Goal: Task Accomplishment & Management: Use online tool/utility

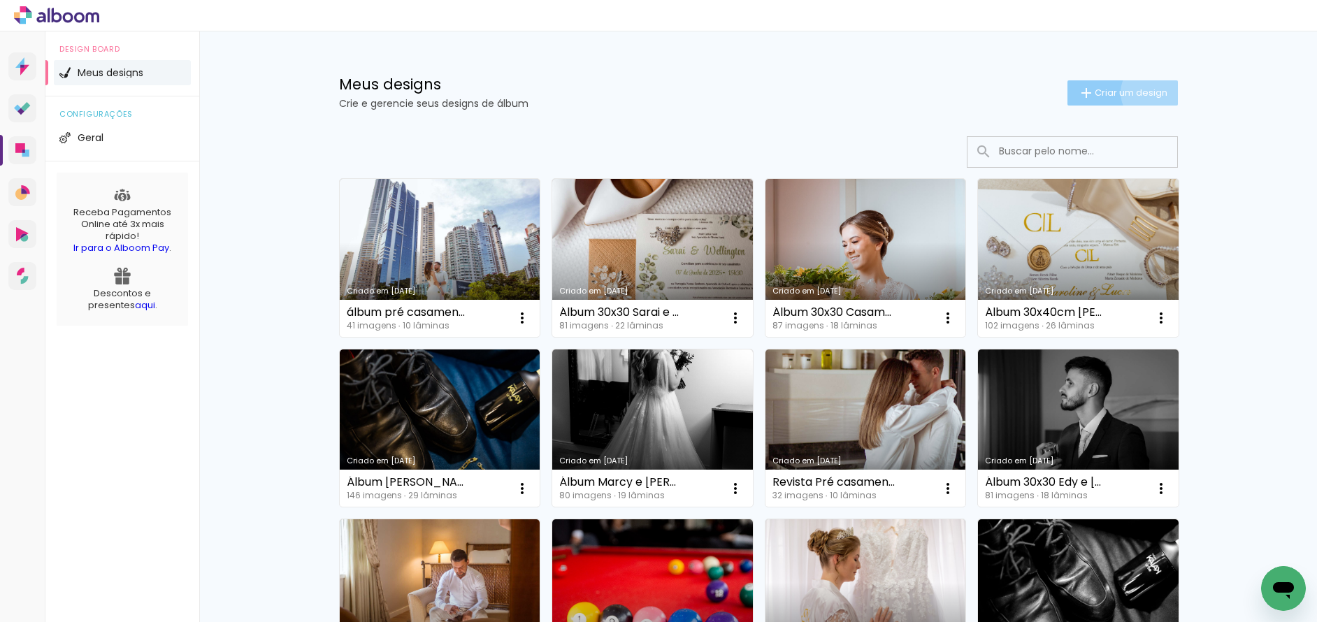
click at [1145, 92] on span "Criar um design" at bounding box center [1131, 92] width 73 height 9
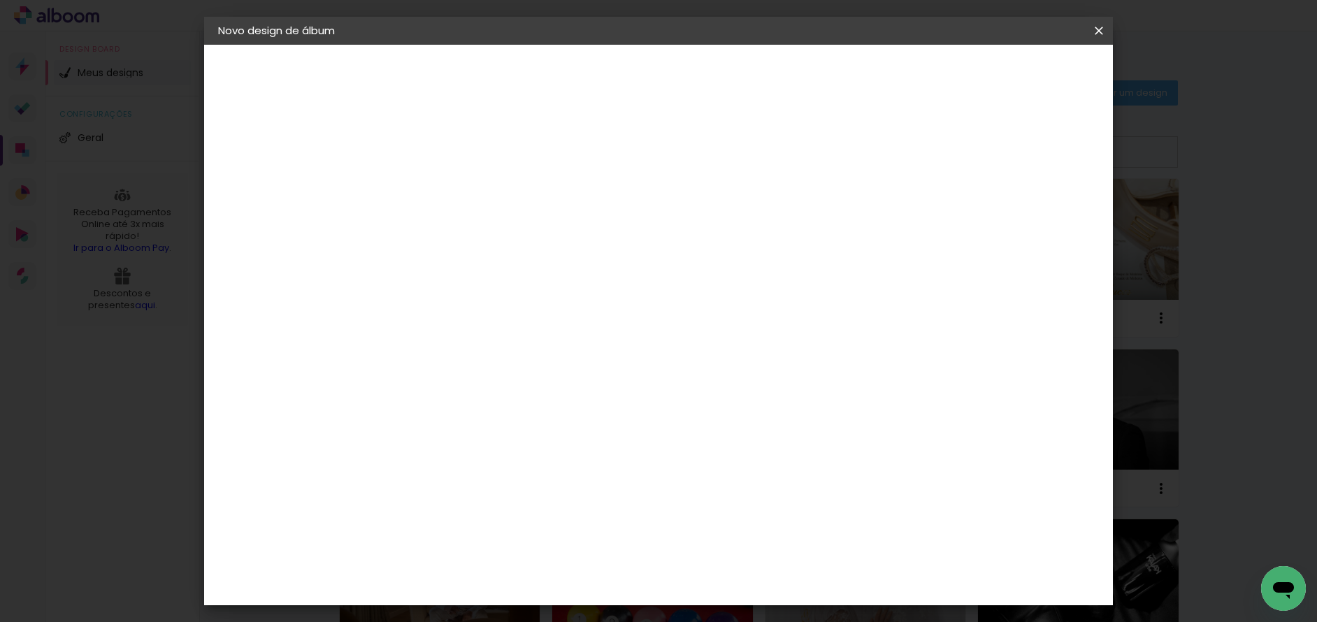
click at [447, 189] on input at bounding box center [447, 188] width 0 height 22
type input "Álbum igreja Michele e [PERSON_NAME]"
type paper-input "Álbum igreja Michele e [PERSON_NAME]"
click at [0, 0] on slot "Avançar" at bounding box center [0, 0] width 0 height 0
click at [558, 211] on paper-input-container "País de atuação Brasil" at bounding box center [482, 223] width 151 height 31
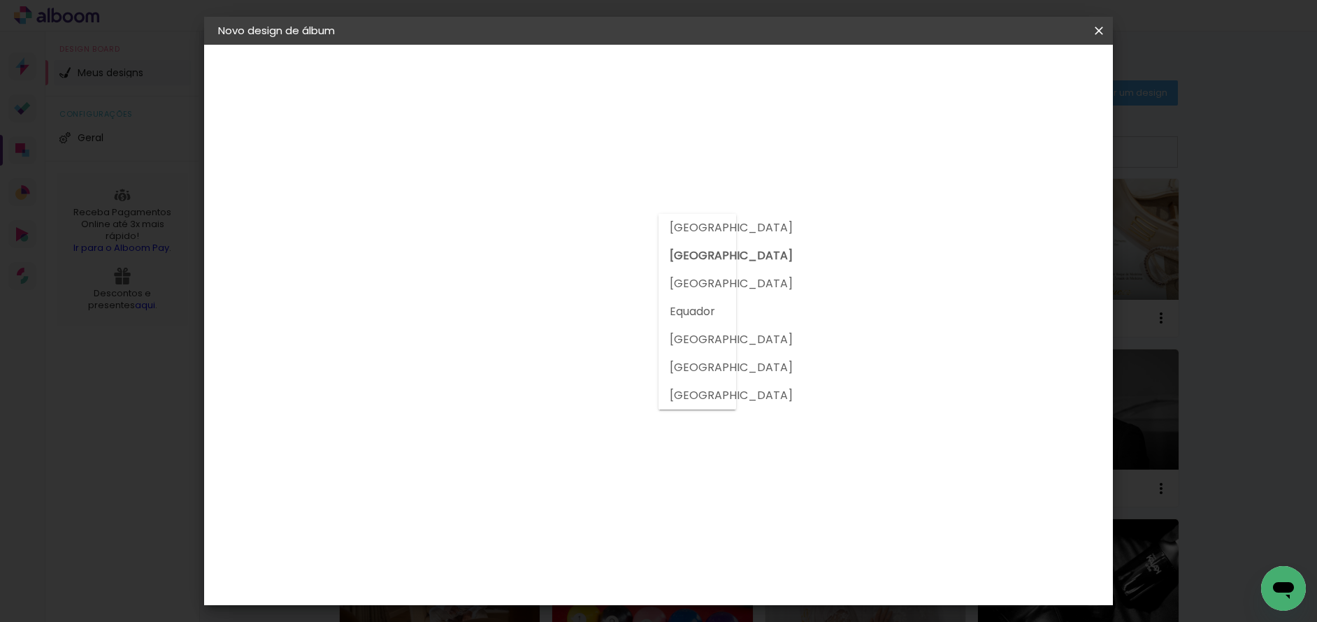
click at [558, 168] on h3 "Encadernadora" at bounding box center [482, 171] width 151 height 15
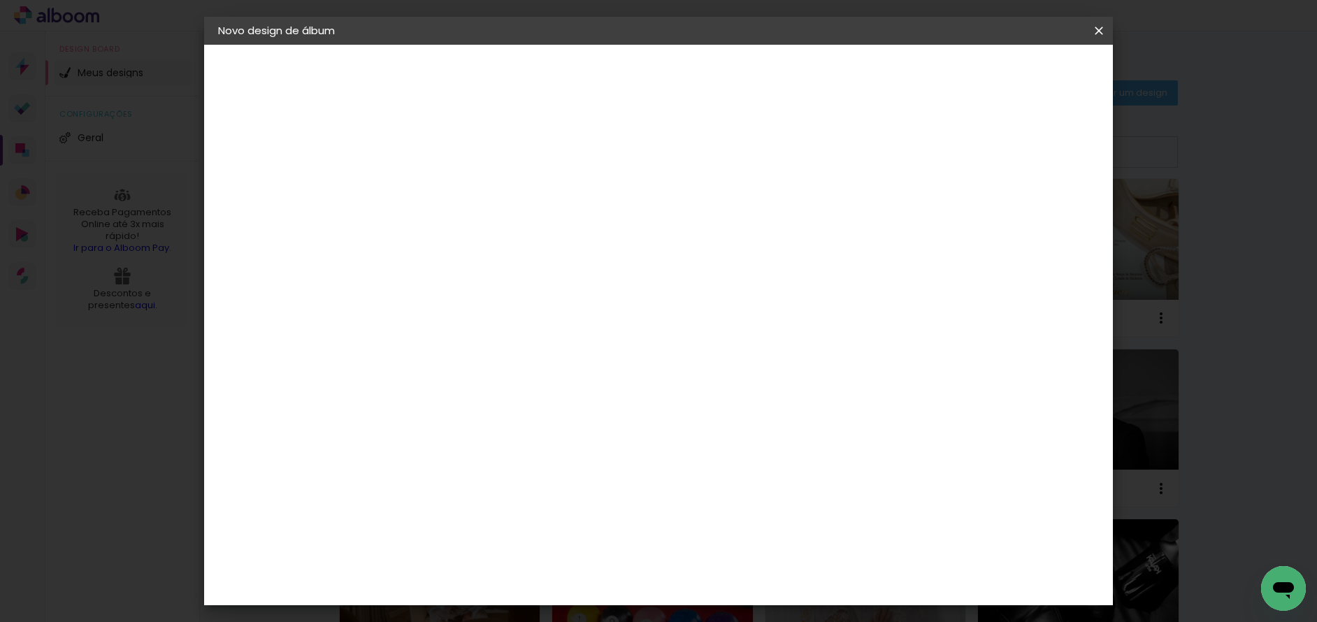
click at [542, 227] on input "Brasil" at bounding box center [477, 223] width 130 height 17
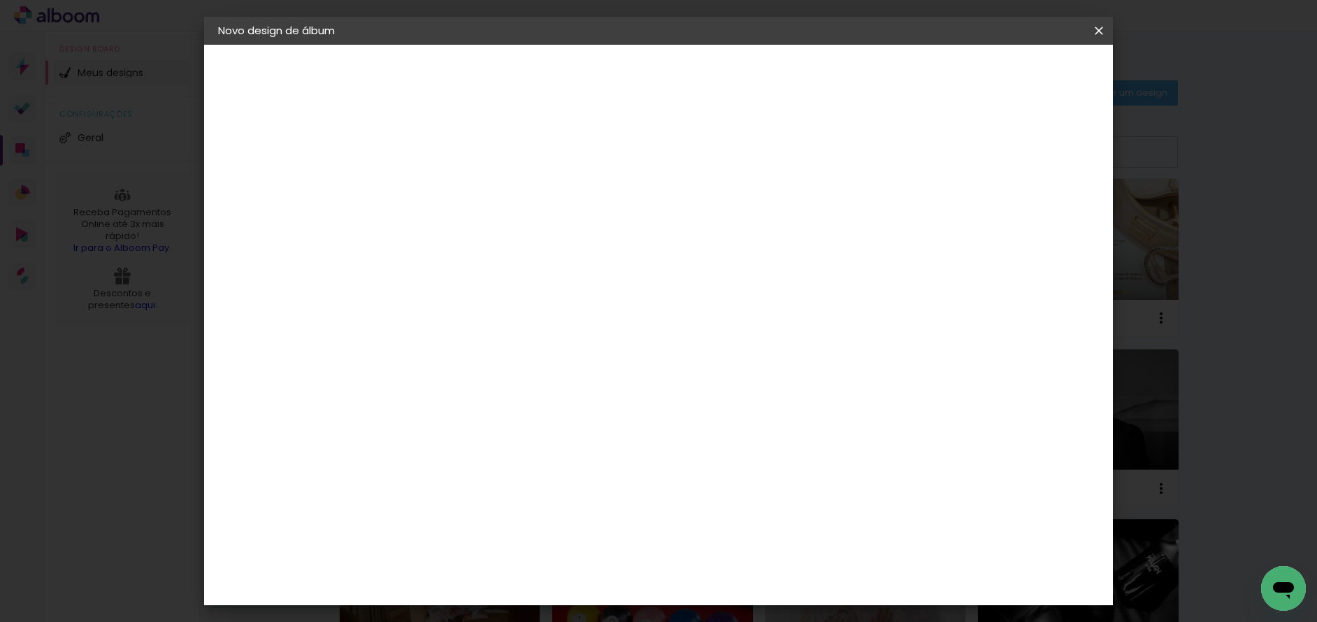
click at [553, 268] on input at bounding box center [482, 265] width 141 height 17
type input "c1"
type paper-input "c1"
click at [475, 320] on div "C1 Albuns" at bounding box center [456, 319] width 37 height 22
click at [475, 317] on div "C1 Albuns" at bounding box center [456, 319] width 37 height 22
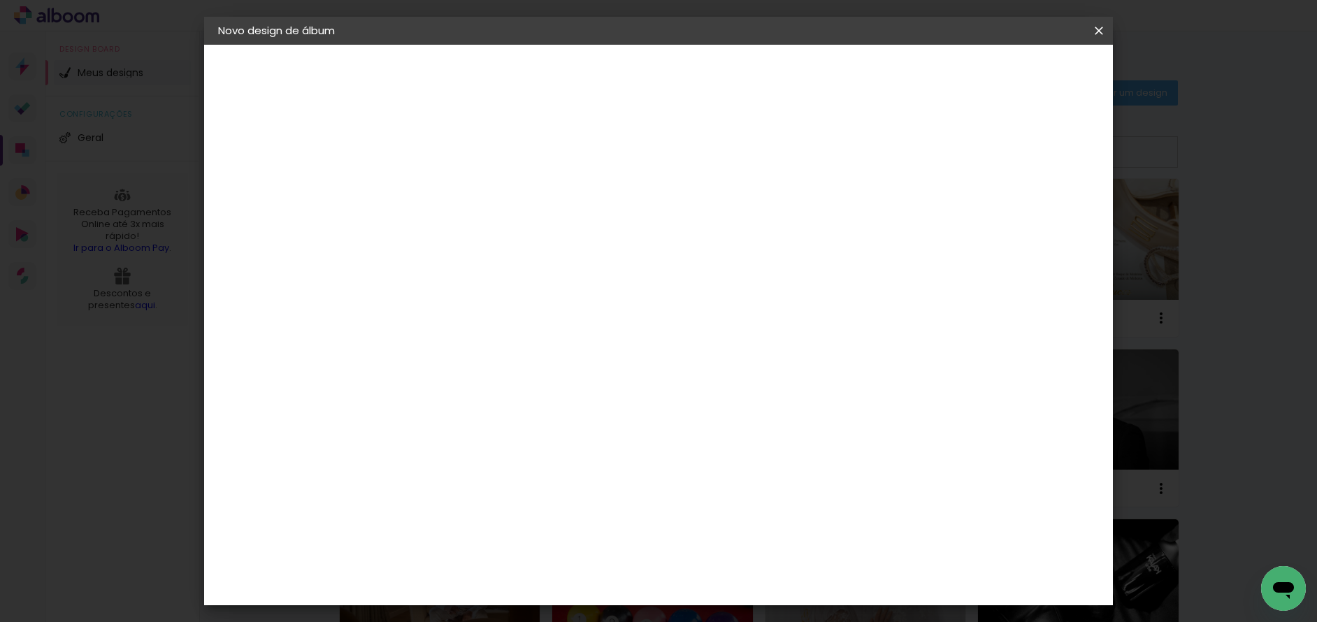
click at [0, 0] on slot "Avançar" at bounding box center [0, 0] width 0 height 0
click at [501, 233] on input "text" at bounding box center [474, 244] width 55 height 22
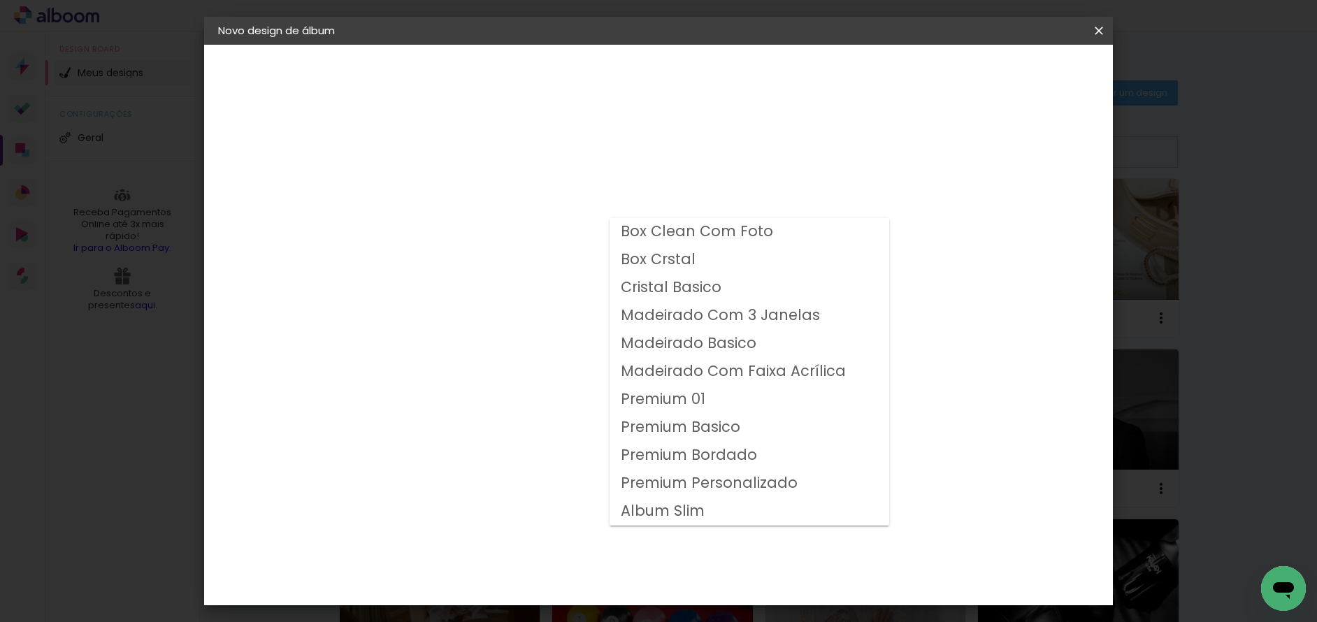
click at [0, 0] on slot "Premium Personalizado" at bounding box center [0, 0] width 0 height 0
type input "Premium Personalizado"
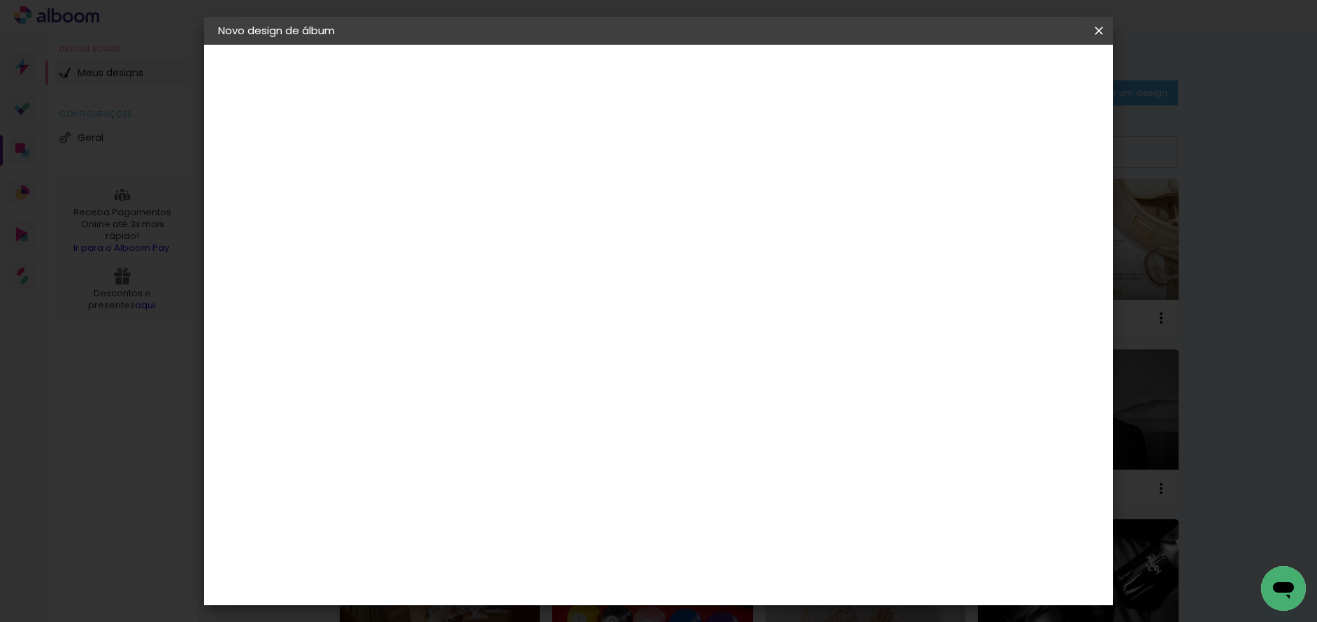
scroll to position [90, 0]
click at [618, 139] on input "Premium Personalizado" at bounding box center [532, 140] width 171 height 22
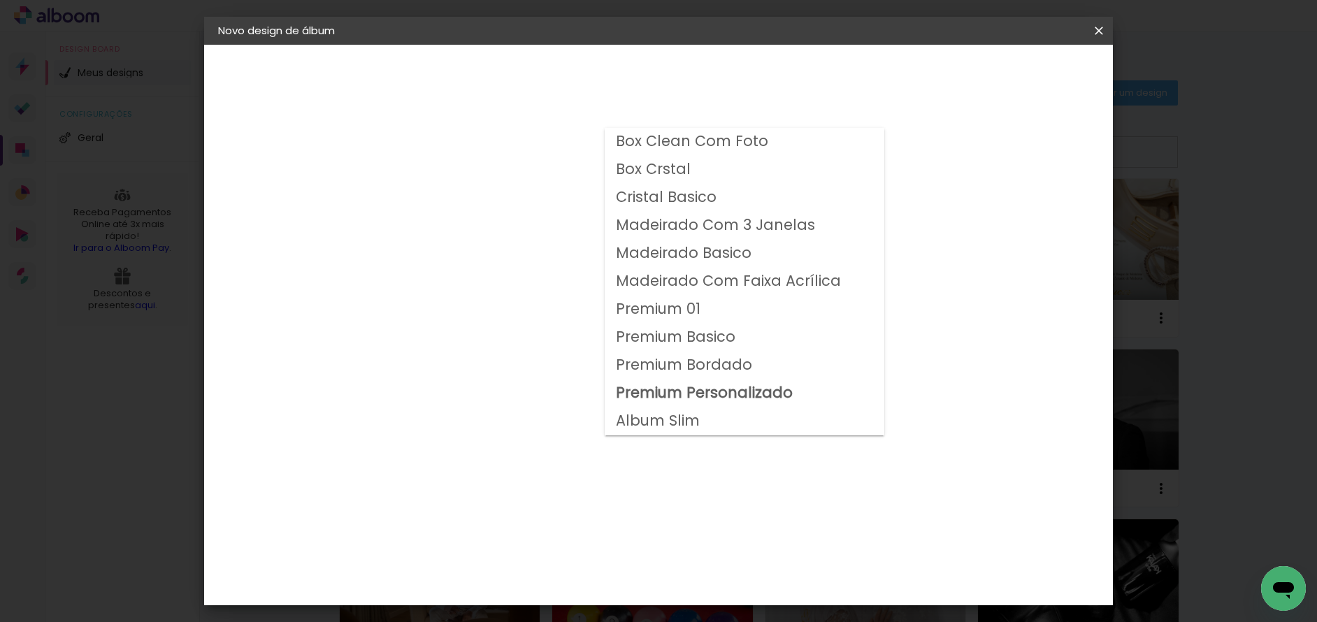
click at [745, 382] on paper-item "Premium Personalizado" at bounding box center [745, 394] width 280 height 28
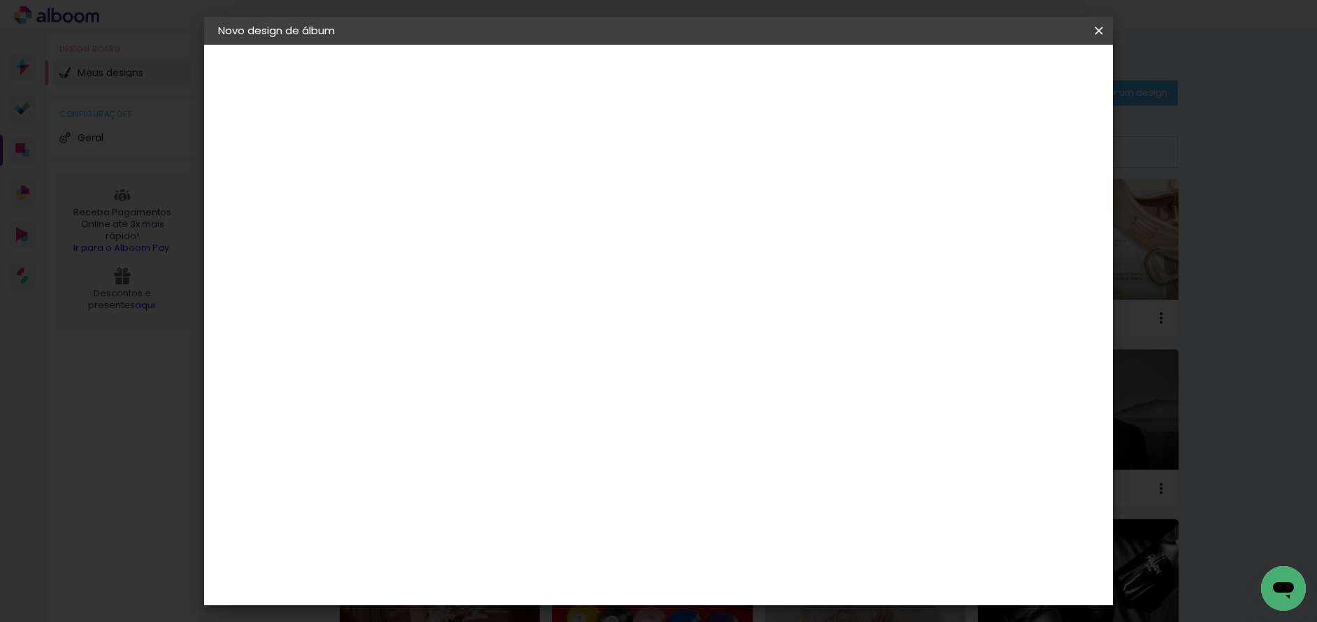
click at [541, 348] on span "30 × 40" at bounding box center [508, 362] width 65 height 29
click at [0, 0] on slot "Avançar" at bounding box center [0, 0] width 0 height 0
type input "1"
type paper-input "1"
click at [455, 155] on input "1" at bounding box center [436, 150] width 48 height 17
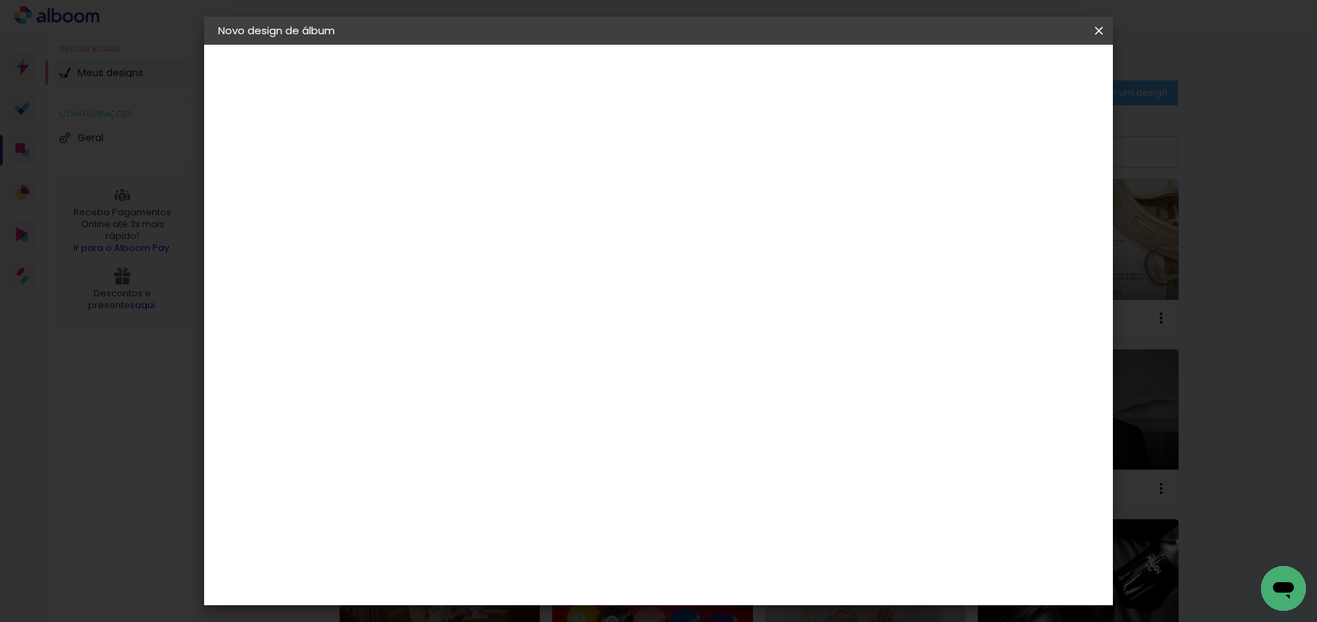
click at [933, 150] on div at bounding box center [926, 151] width 13 height 13
type paper-checkbox "on"
click at [1012, 74] on span "Iniciar design" at bounding box center [980, 74] width 64 height 10
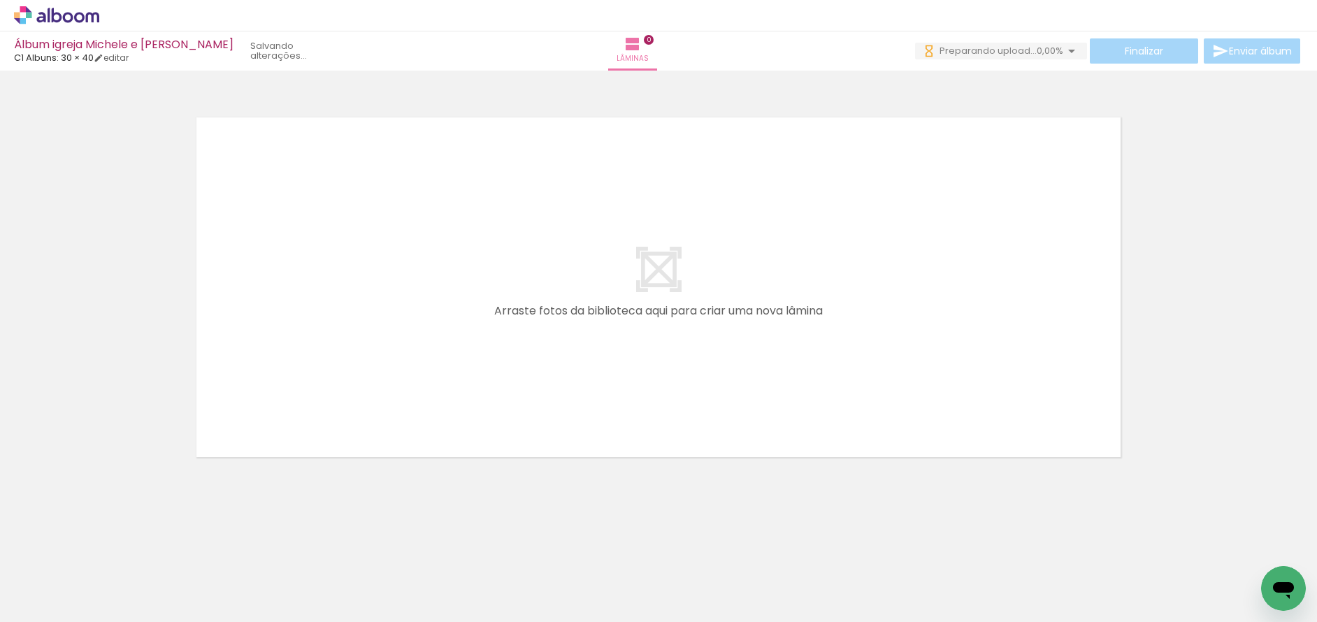
scroll to position [0, 1164]
click at [115, 615] on iron-horizontal-list at bounding box center [101, 578] width 28 height 87
click at [115, 616] on iron-horizontal-list at bounding box center [101, 578] width 28 height 87
click at [115, 619] on iron-horizontal-list at bounding box center [101, 578] width 28 height 87
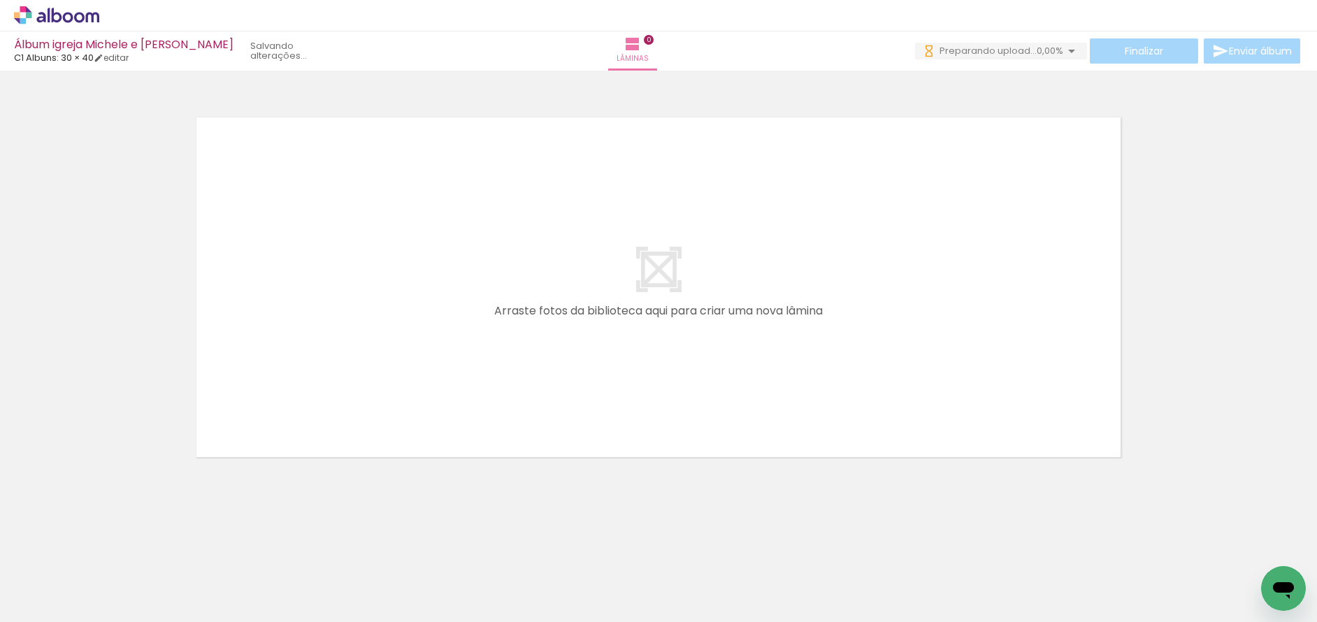
click at [115, 617] on iron-horizontal-list at bounding box center [101, 578] width 28 height 87
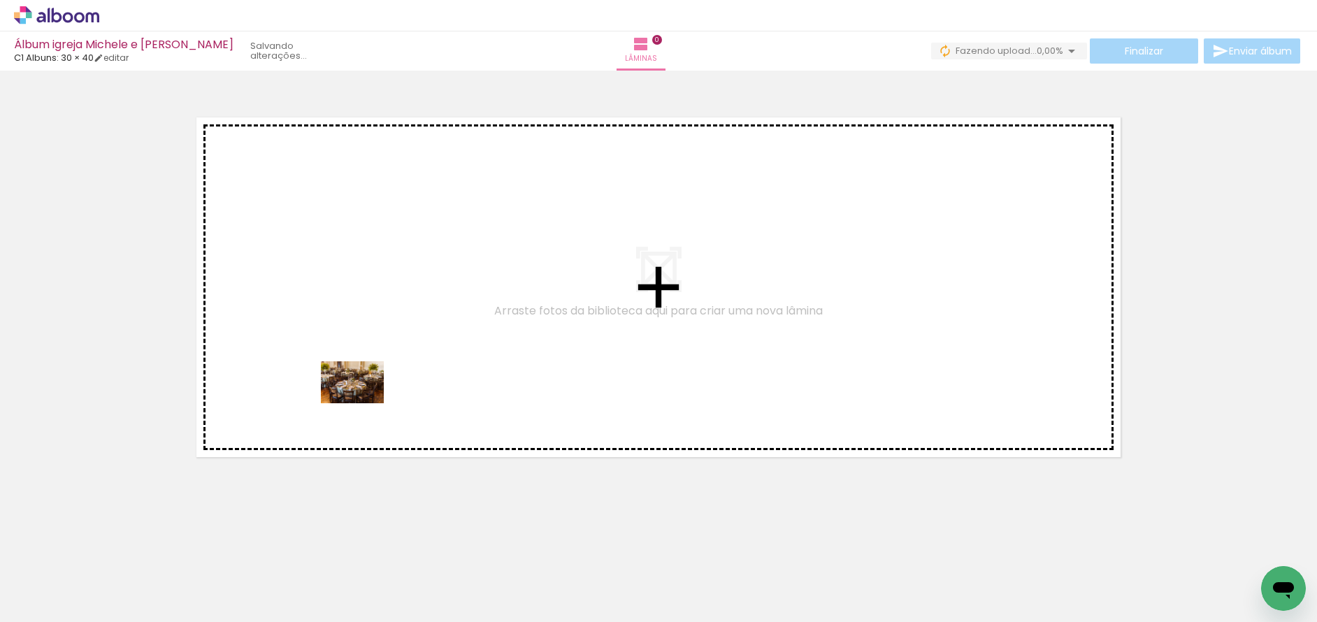
drag, startPoint x: 212, startPoint y: 575, endPoint x: 368, endPoint y: 397, distance: 236.9
click at [368, 397] on quentale-workspace at bounding box center [658, 311] width 1317 height 622
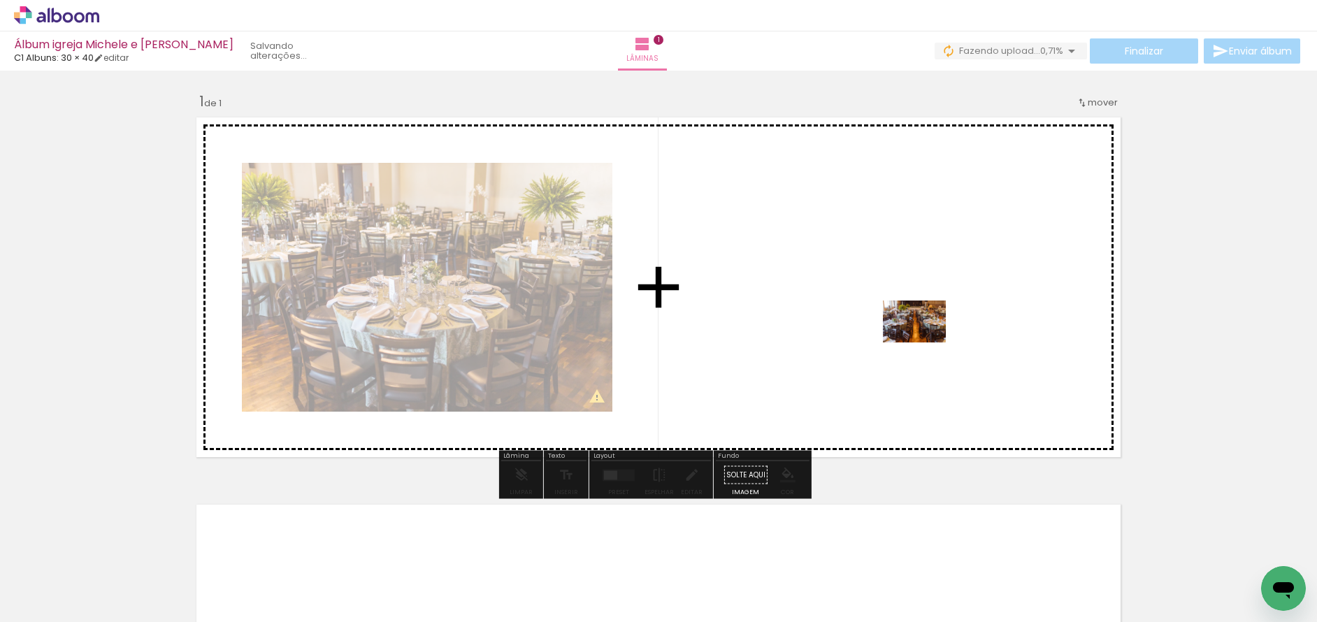
drag, startPoint x: 296, startPoint y: 575, endPoint x: 925, endPoint y: 343, distance: 670.8
click at [925, 343] on quentale-workspace at bounding box center [658, 311] width 1317 height 622
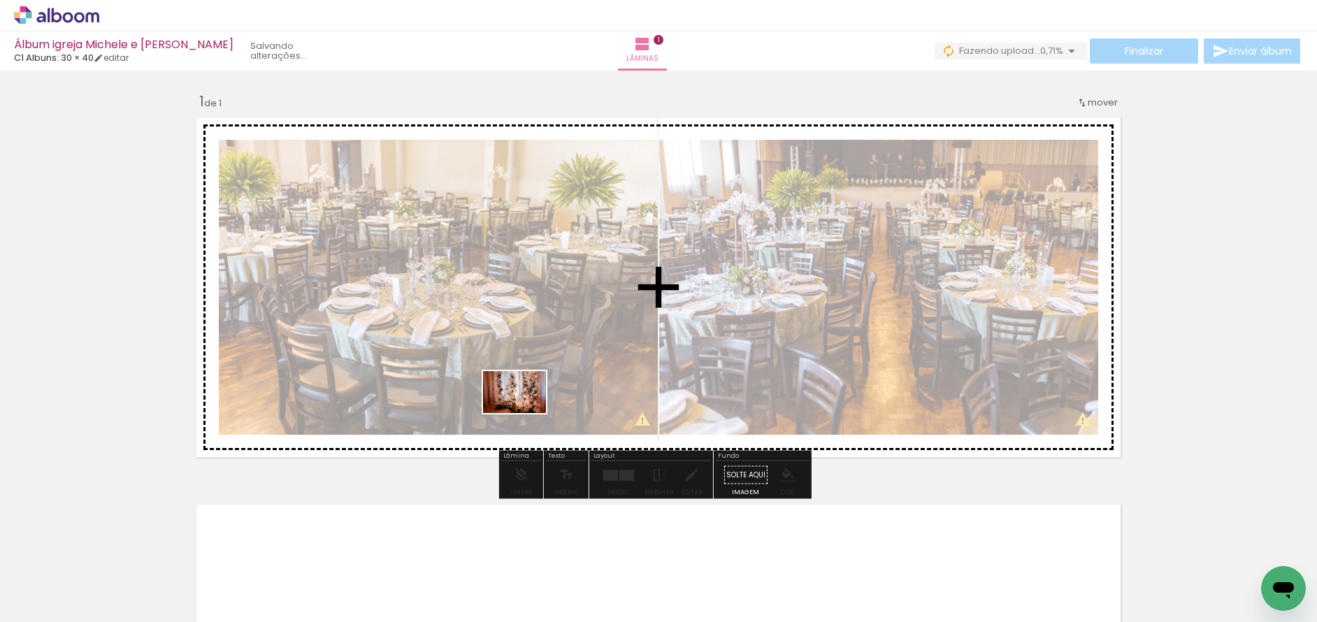
drag, startPoint x: 377, startPoint y: 589, endPoint x: 550, endPoint y: 389, distance: 264.8
click at [550, 389] on quentale-workspace at bounding box center [658, 311] width 1317 height 622
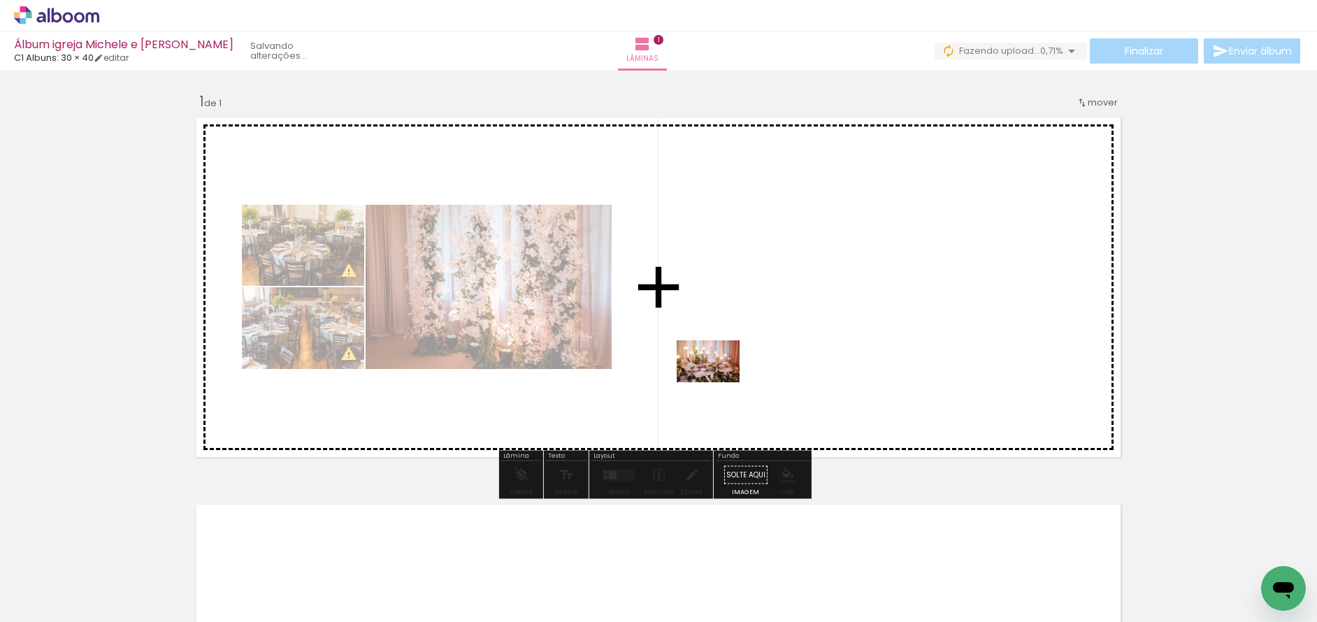
drag, startPoint x: 455, startPoint y: 574, endPoint x: 720, endPoint y: 382, distance: 328.0
click at [720, 382] on quentale-workspace at bounding box center [658, 311] width 1317 height 622
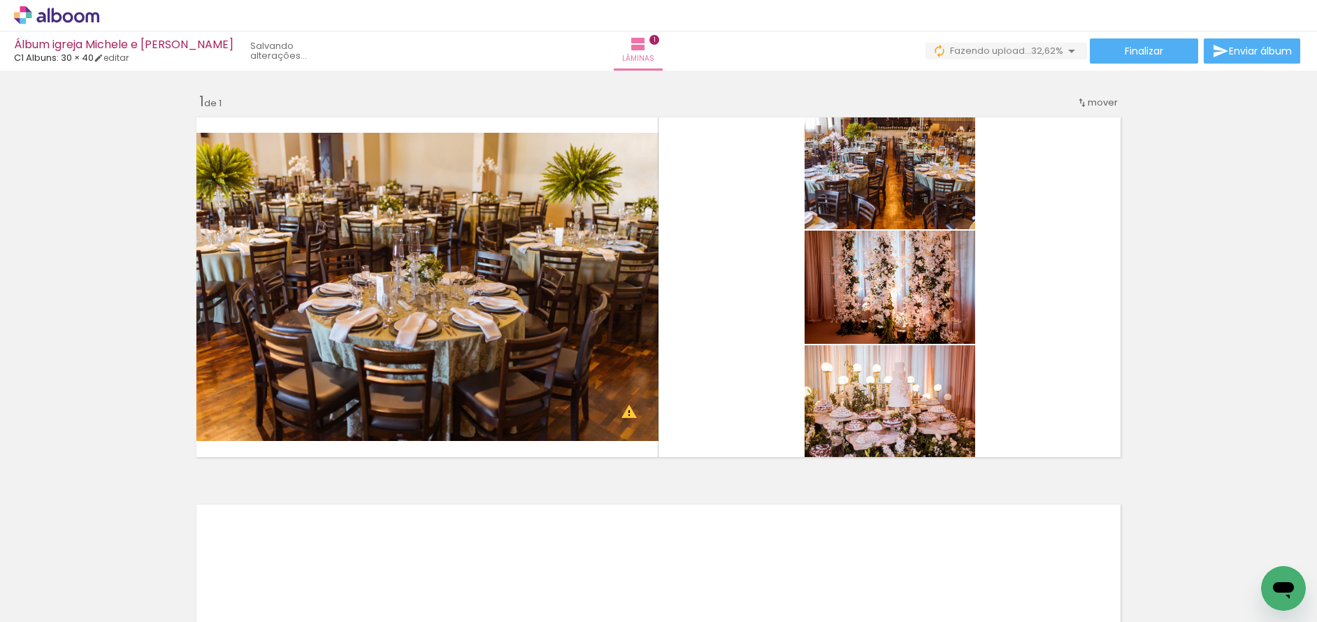
scroll to position [0, 0]
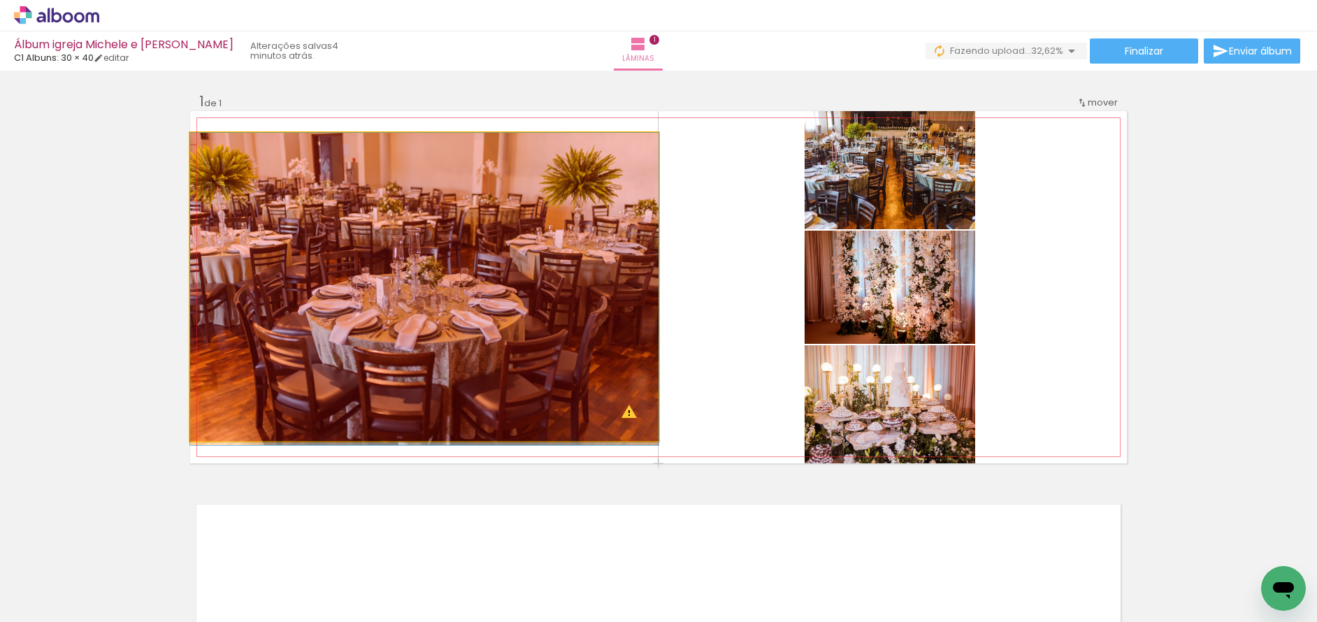
drag, startPoint x: 322, startPoint y: 287, endPoint x: 178, endPoint y: 302, distance: 144.9
click at [178, 302] on div "Inserir lâmina 1 de 1 O Designbox precisará aumentar a sua imagem em 188% para …" at bounding box center [658, 463] width 1317 height 775
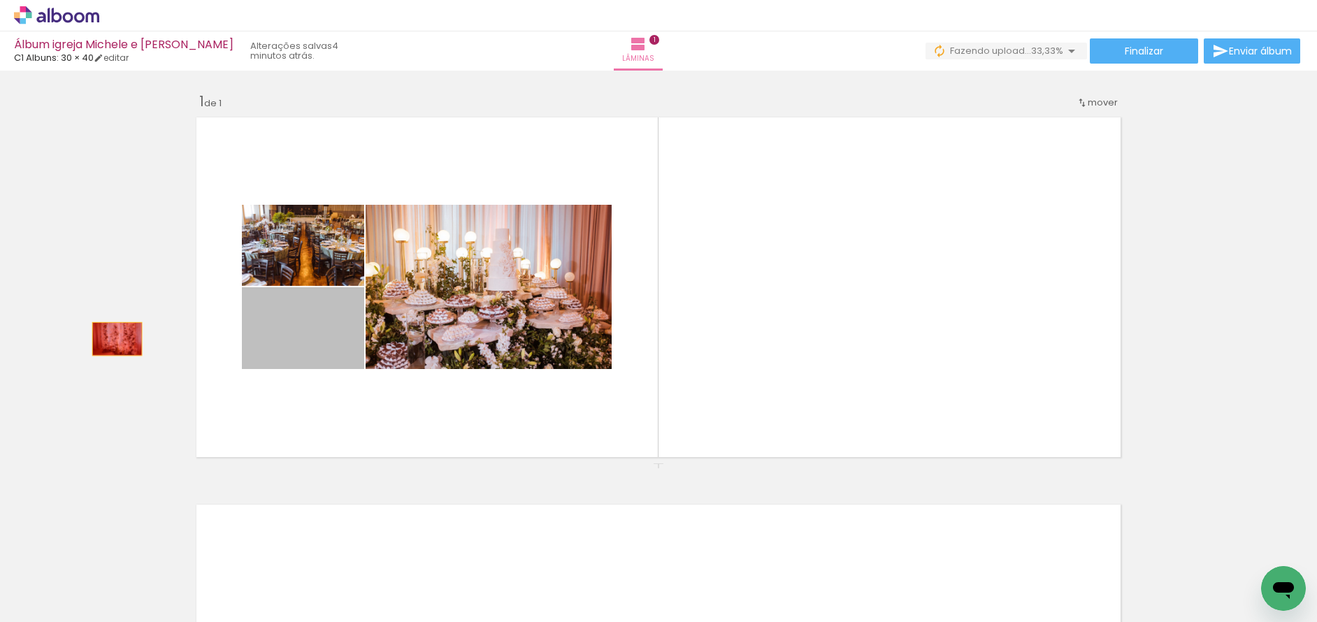
drag, startPoint x: 309, startPoint y: 337, endPoint x: 112, endPoint y: 339, distance: 197.2
click at [112, 339] on div "Inserir lâmina 1 de 1" at bounding box center [658, 463] width 1317 height 775
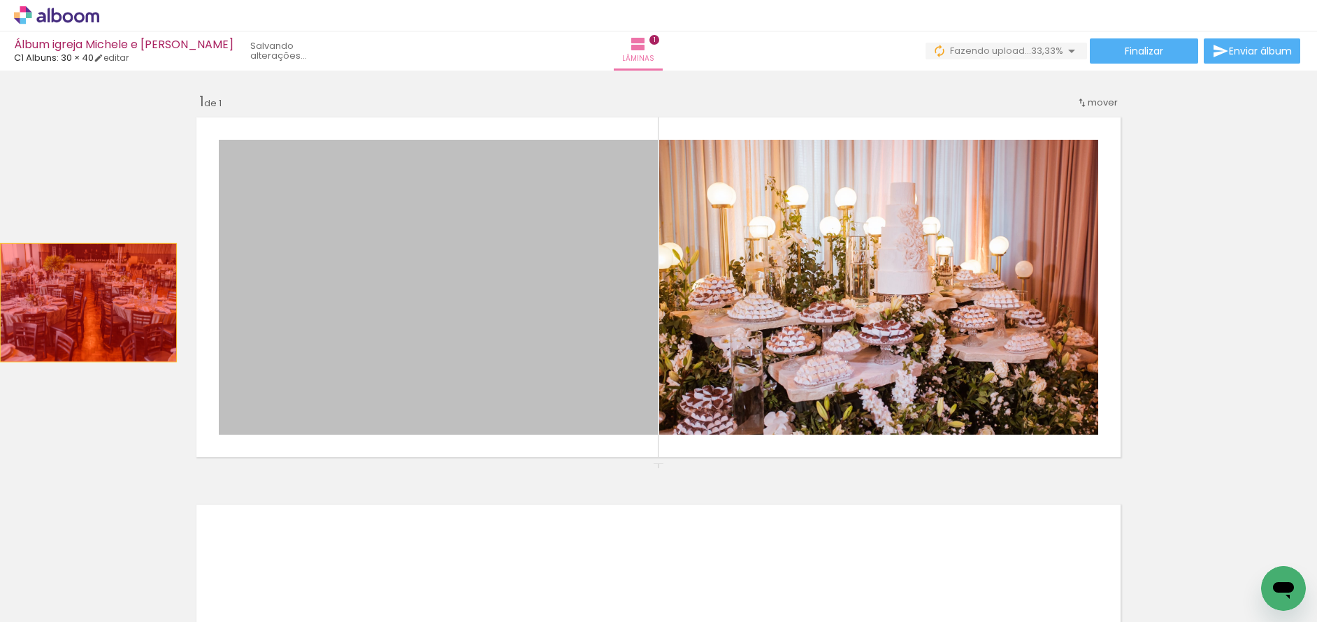
drag, startPoint x: 292, startPoint y: 286, endPoint x: 87, endPoint y: 304, distance: 205.7
click at [81, 303] on div "Inserir lâmina 1 de 1" at bounding box center [658, 463] width 1317 height 775
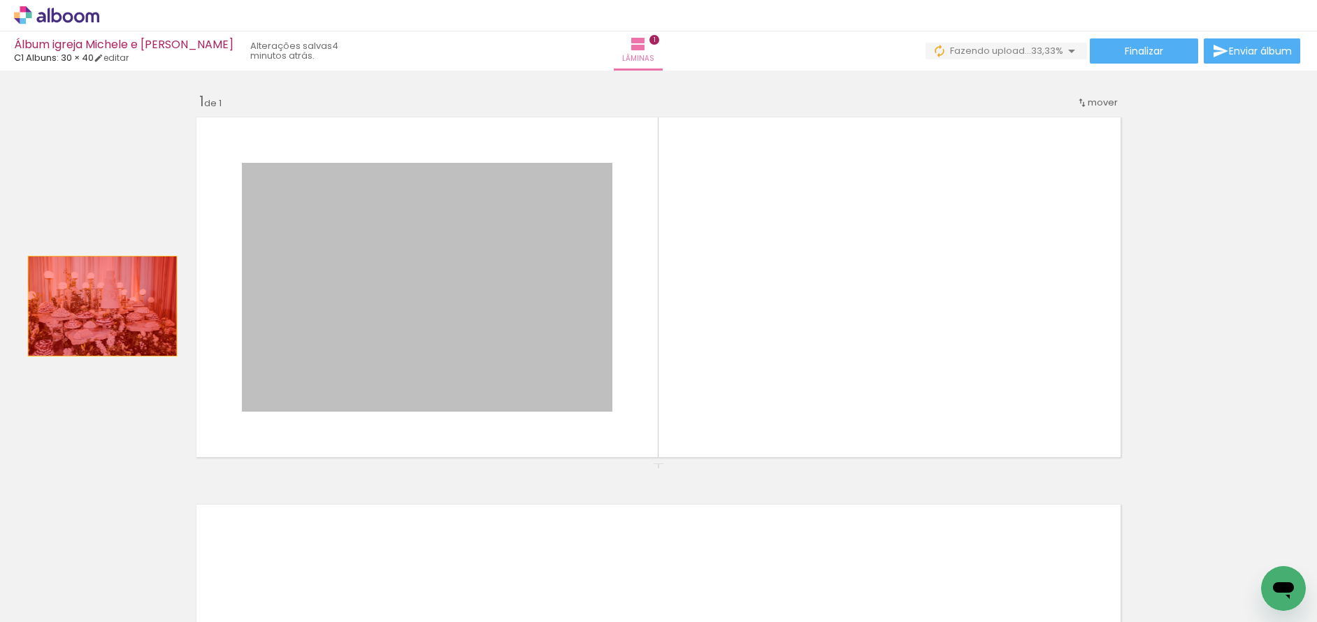
drag, startPoint x: 329, startPoint y: 294, endPoint x: 96, endPoint y: 306, distance: 232.5
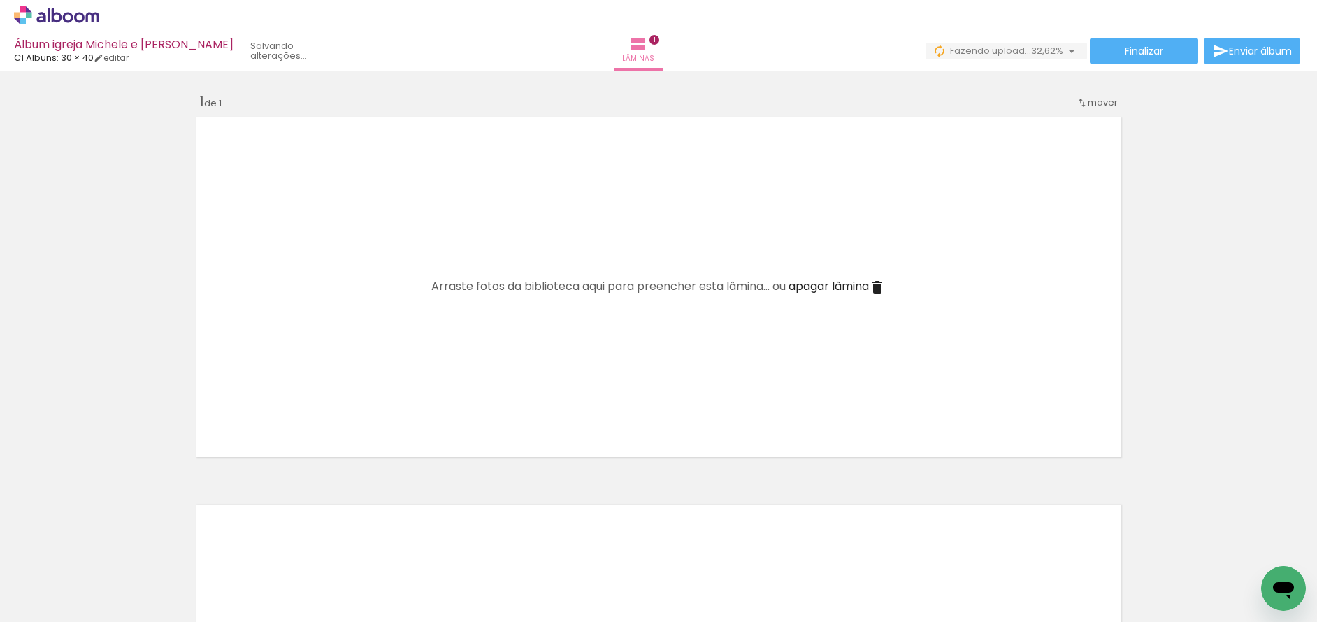
click at [830, 286] on span "apagar lâmina" at bounding box center [829, 286] width 80 height 16
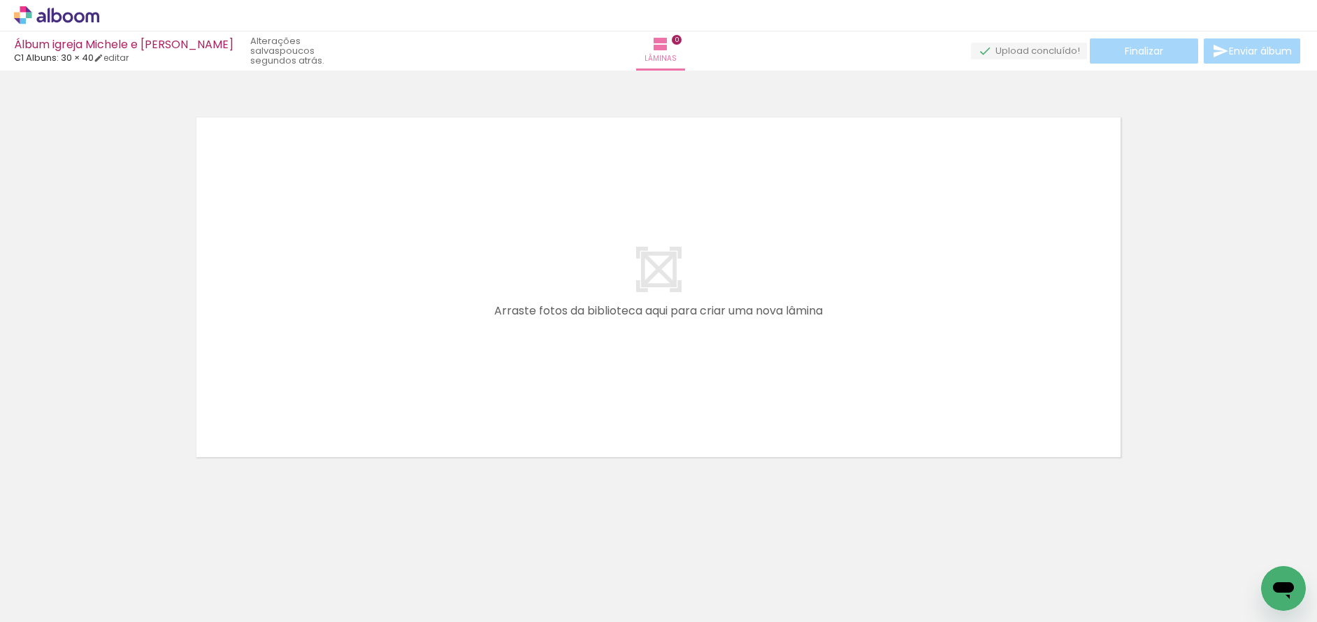
click at [71, 20] on icon at bounding box center [68, 17] width 10 height 10
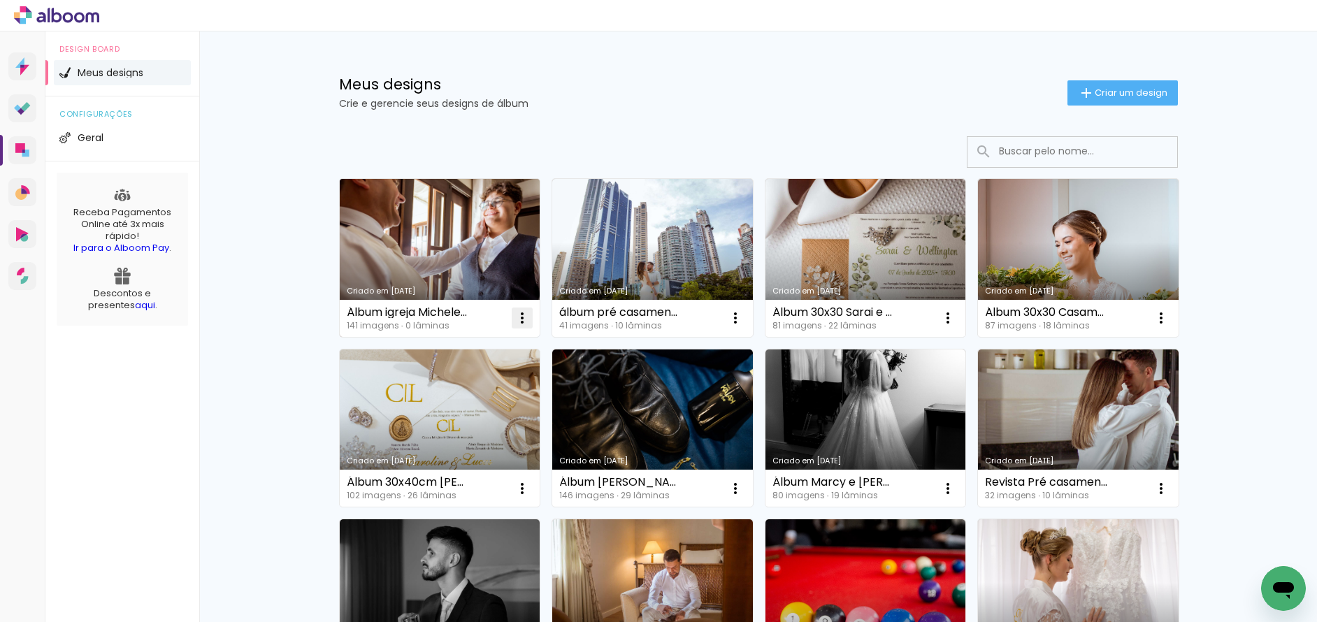
click at [520, 323] on iron-icon at bounding box center [522, 318] width 17 height 17
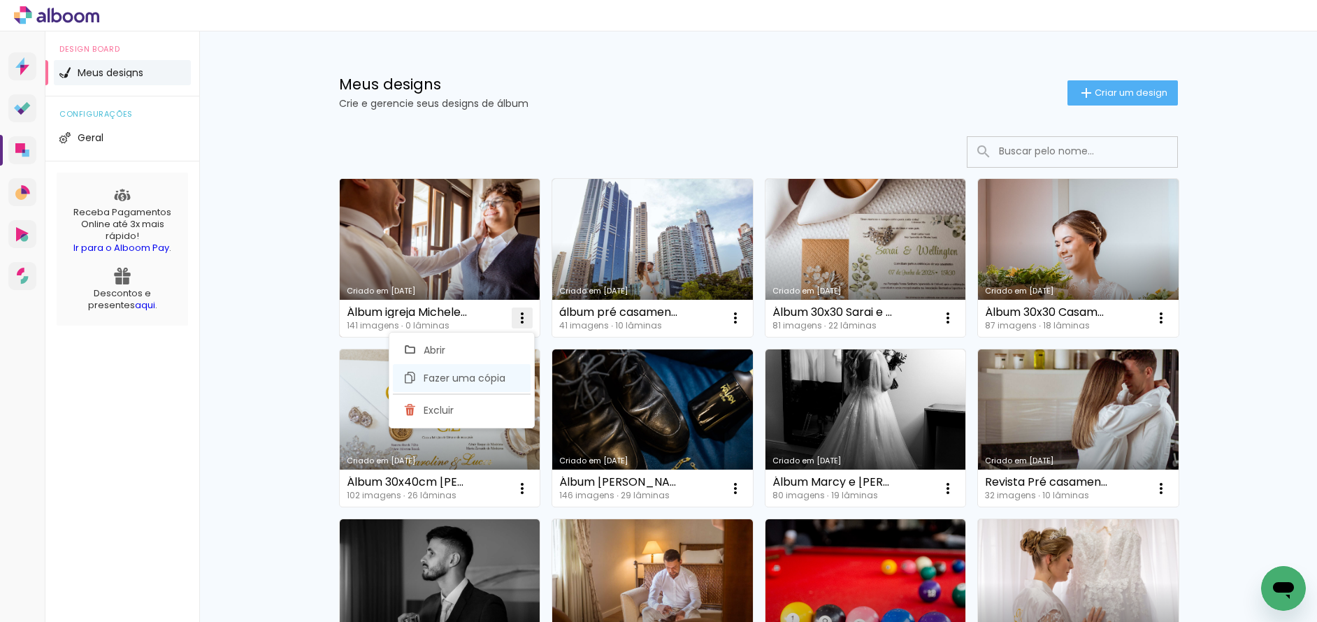
click at [442, 380] on span "Fazer uma cópia" at bounding box center [465, 378] width 82 height 10
type input "Cópia de Álbum igreja Michele e Flávio"
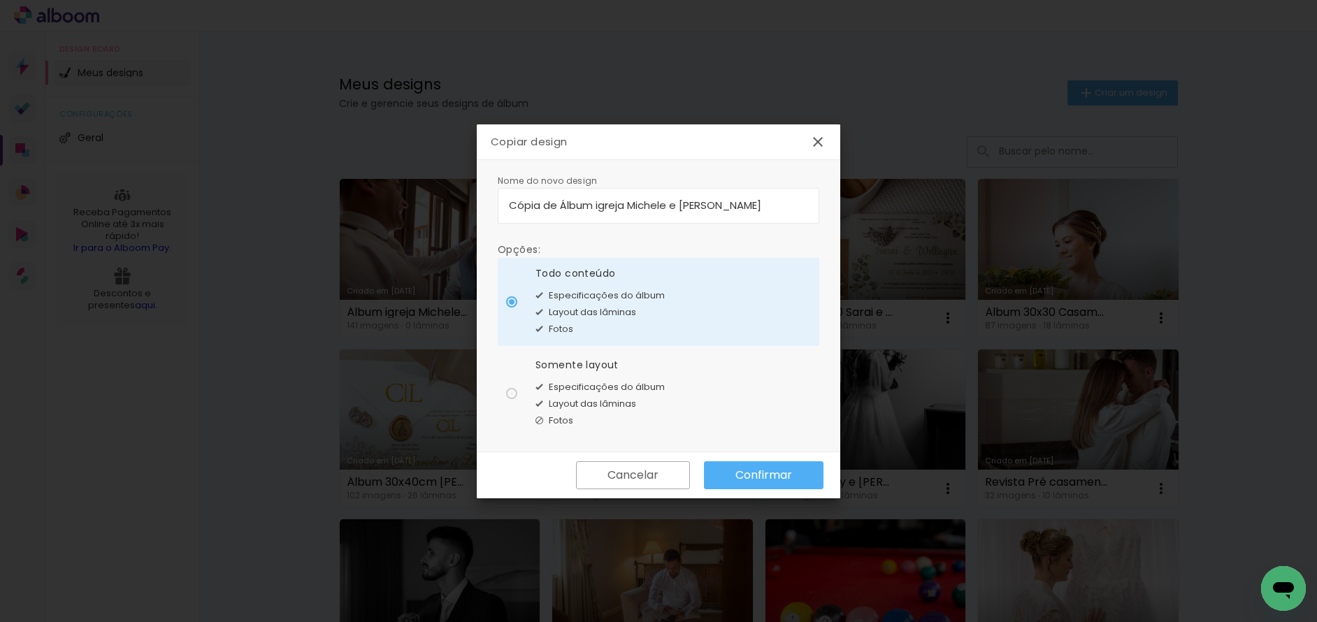
click at [513, 396] on div at bounding box center [511, 393] width 11 height 11
type paper-radio-button "on"
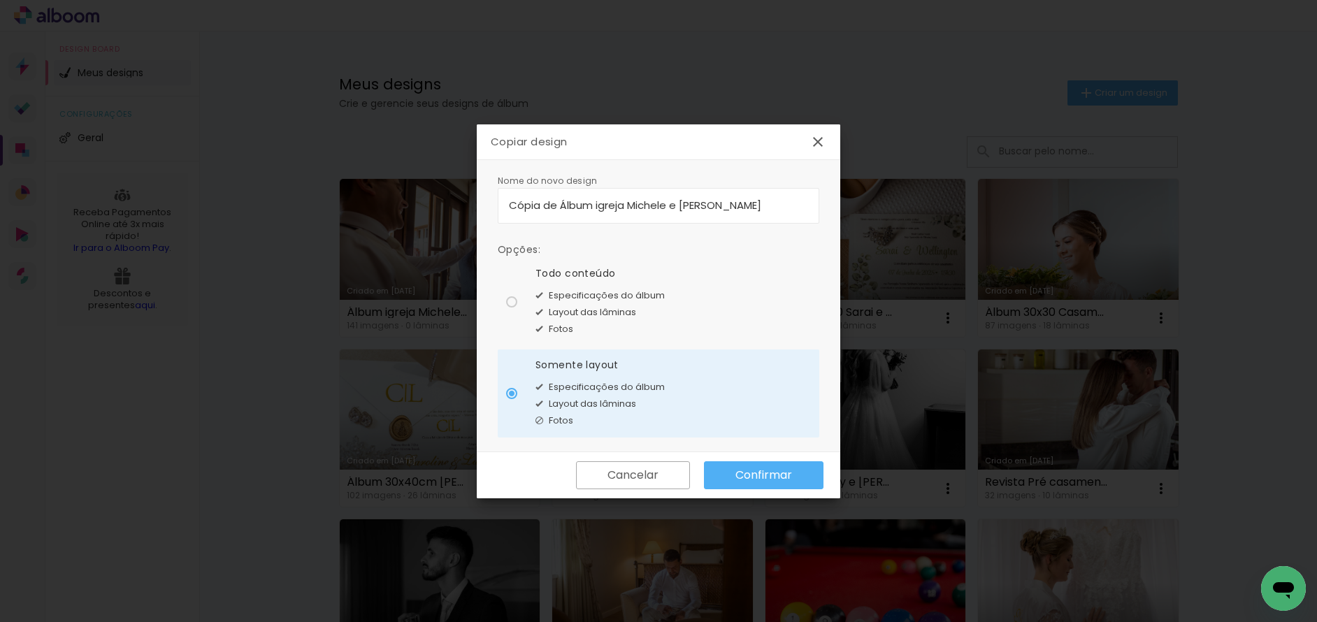
drag, startPoint x: 561, startPoint y: 205, endPoint x: 505, endPoint y: 203, distance: 56.0
click at [505, 203] on paper-input-container "Cópia de Álbum igreja Michele e Flávio" at bounding box center [659, 206] width 322 height 36
click at [547, 206] on input "Álbum igreja Michele e [PERSON_NAME]" at bounding box center [658, 205] width 299 height 16
type input "Álbum Festa [PERSON_NAME] e [PERSON_NAME]"
type paper-input "Álbum Festa [PERSON_NAME] e [PERSON_NAME]"
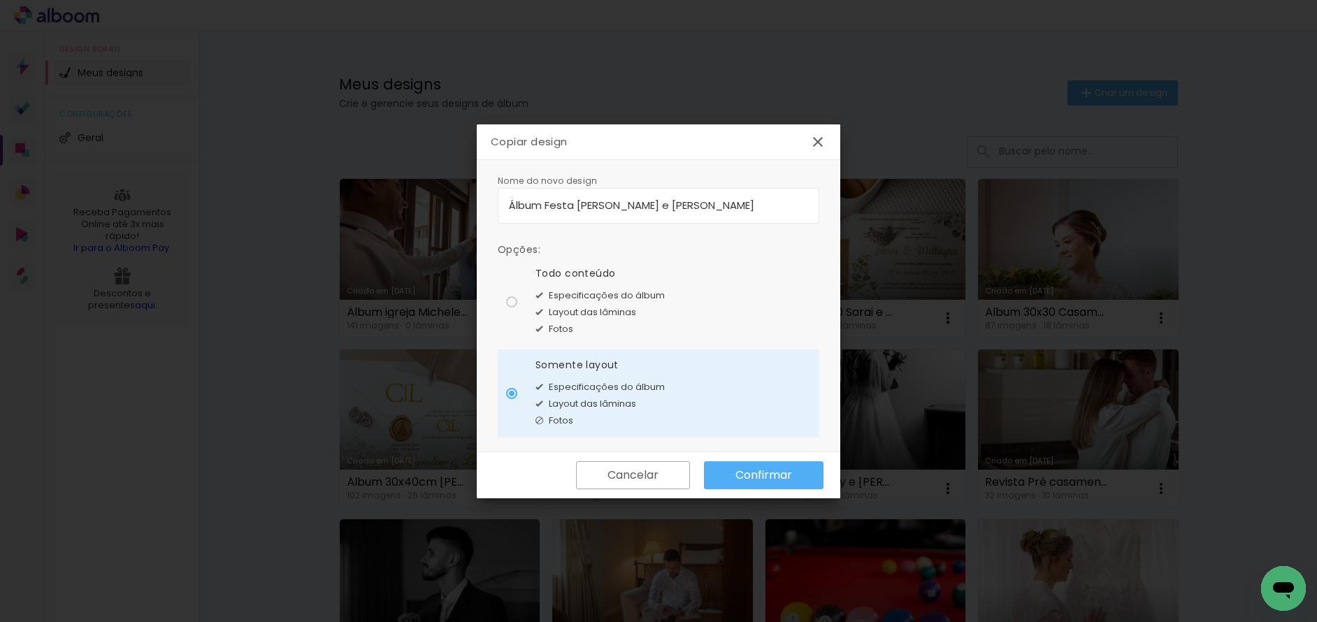
click at [0, 0] on slot "Confirmar" at bounding box center [0, 0] width 0 height 0
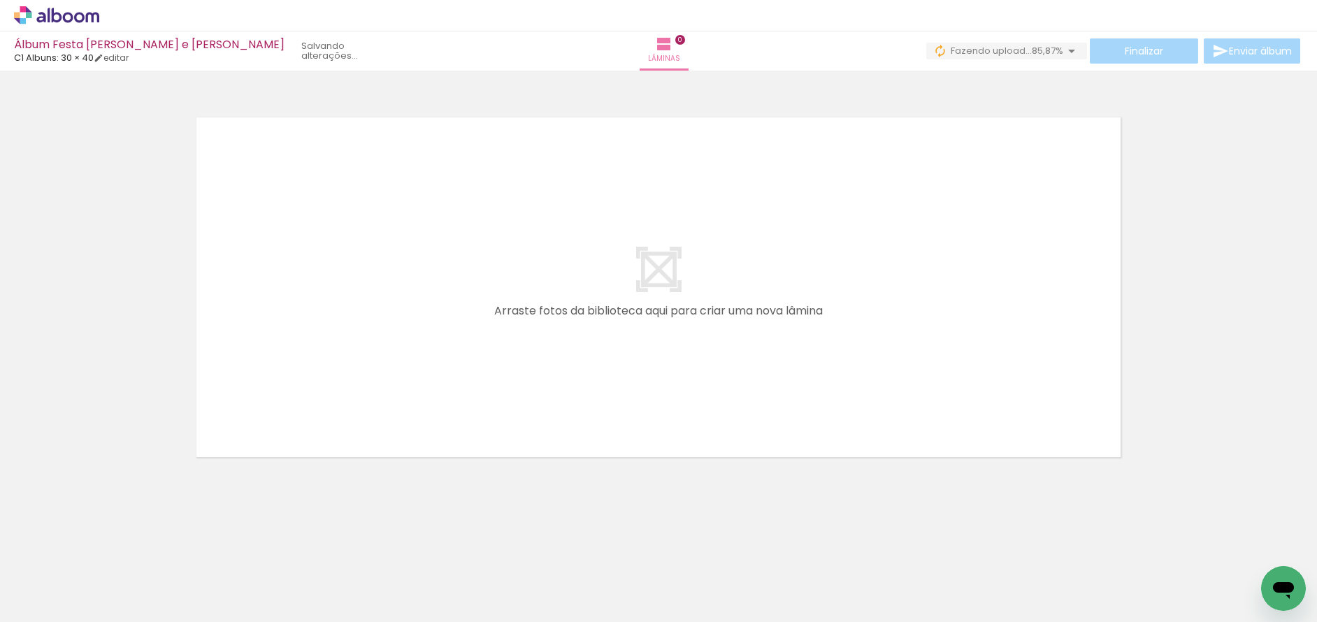
scroll to position [0, 5993]
click at [75, 580] on iron-icon at bounding box center [71, 580] width 11 height 11
click at [185, 589] on div at bounding box center [177, 575] width 69 height 46
click at [77, 21] on icon at bounding box center [79, 17] width 10 height 10
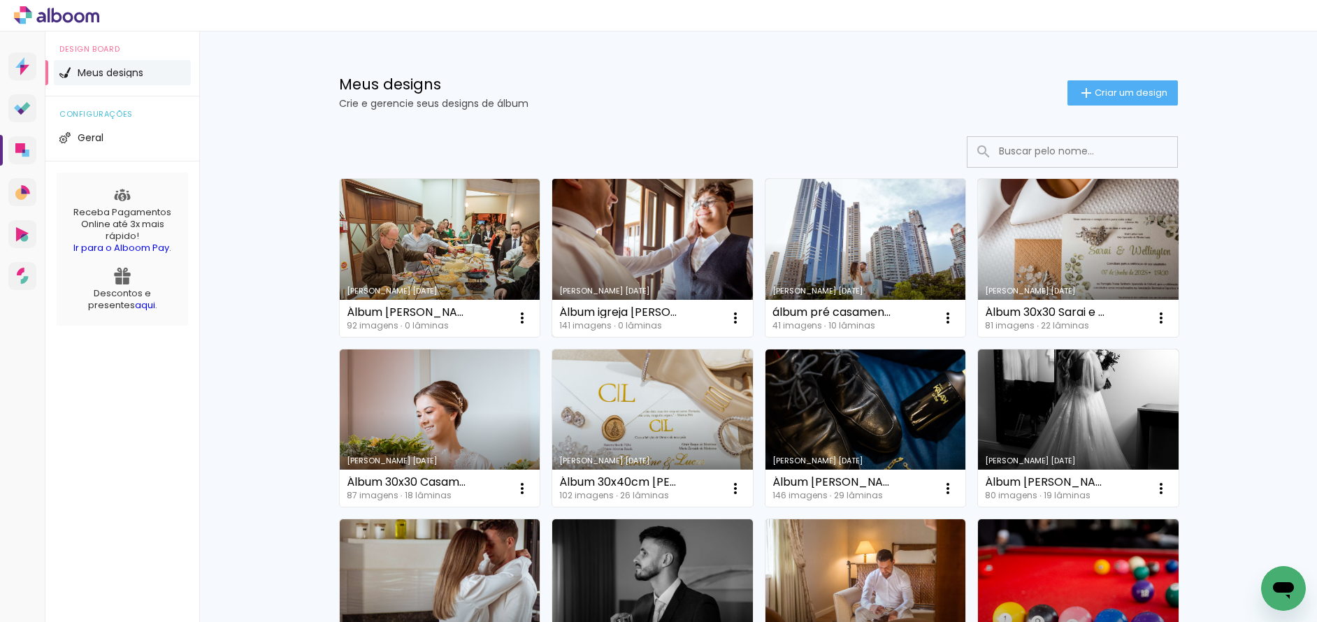
click at [667, 234] on link "Criado em [DATE]" at bounding box center [652, 258] width 201 height 158
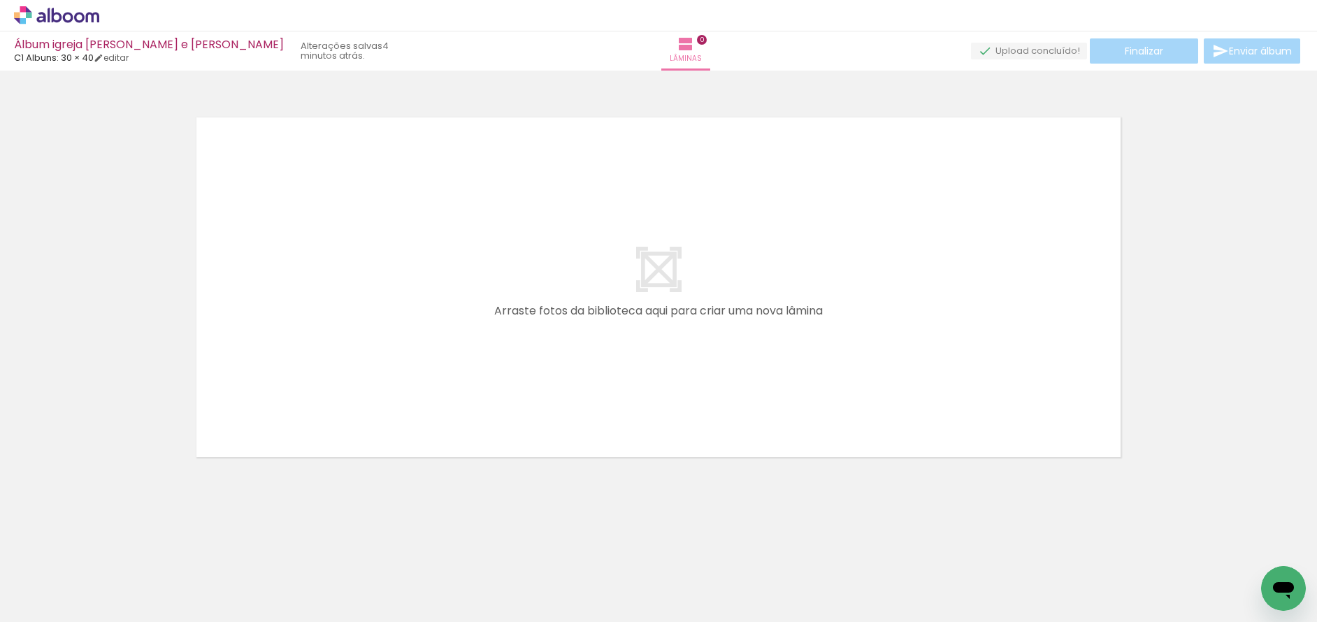
scroll to position [0, 1106]
click at [843, 579] on div at bounding box center [835, 575] width 69 height 46
click at [807, 551] on iron-icon at bounding box center [804, 547] width 15 height 15
click at [808, 550] on iron-icon at bounding box center [804, 547] width 15 height 15
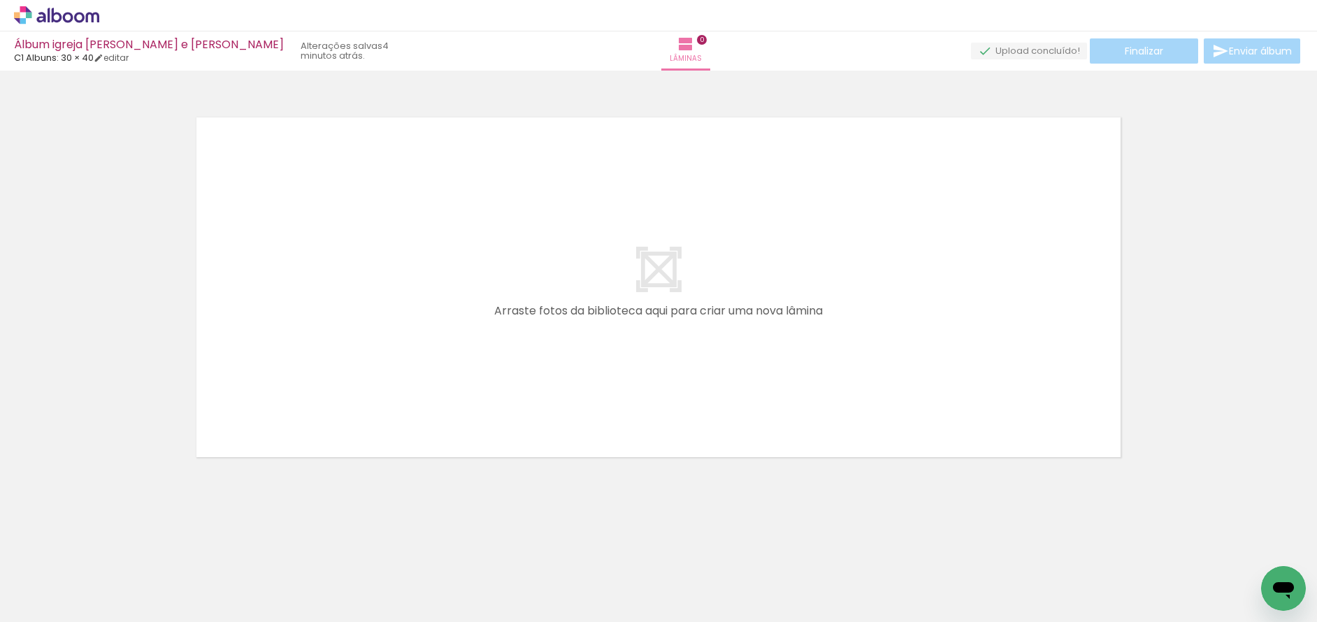
click at [808, 550] on iron-icon at bounding box center [804, 547] width 15 height 15
click at [890, 551] on iron-icon at bounding box center [882, 547] width 15 height 15
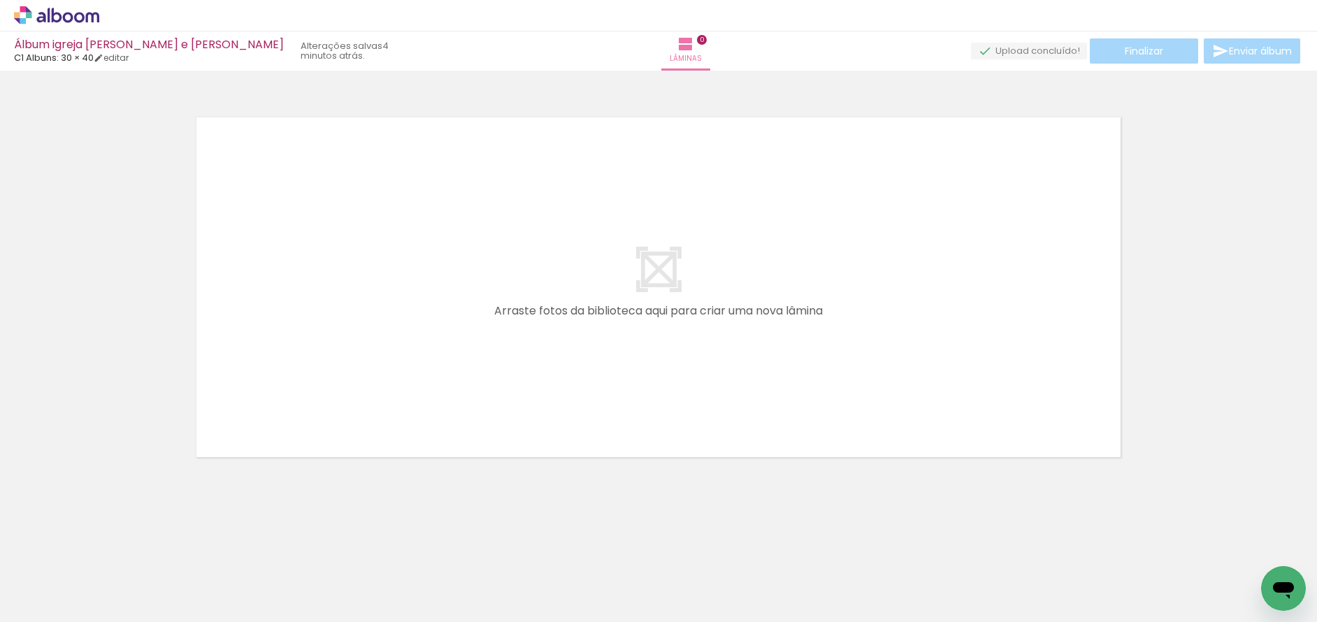
scroll to position [0, 1154]
drag, startPoint x: 293, startPoint y: 619, endPoint x: 336, endPoint y: 622, distance: 42.7
click at [115, 622] on iron-horizontal-list at bounding box center [101, 578] width 28 height 87
click at [609, 551] on iron-icon at bounding box center [602, 547] width 15 height 15
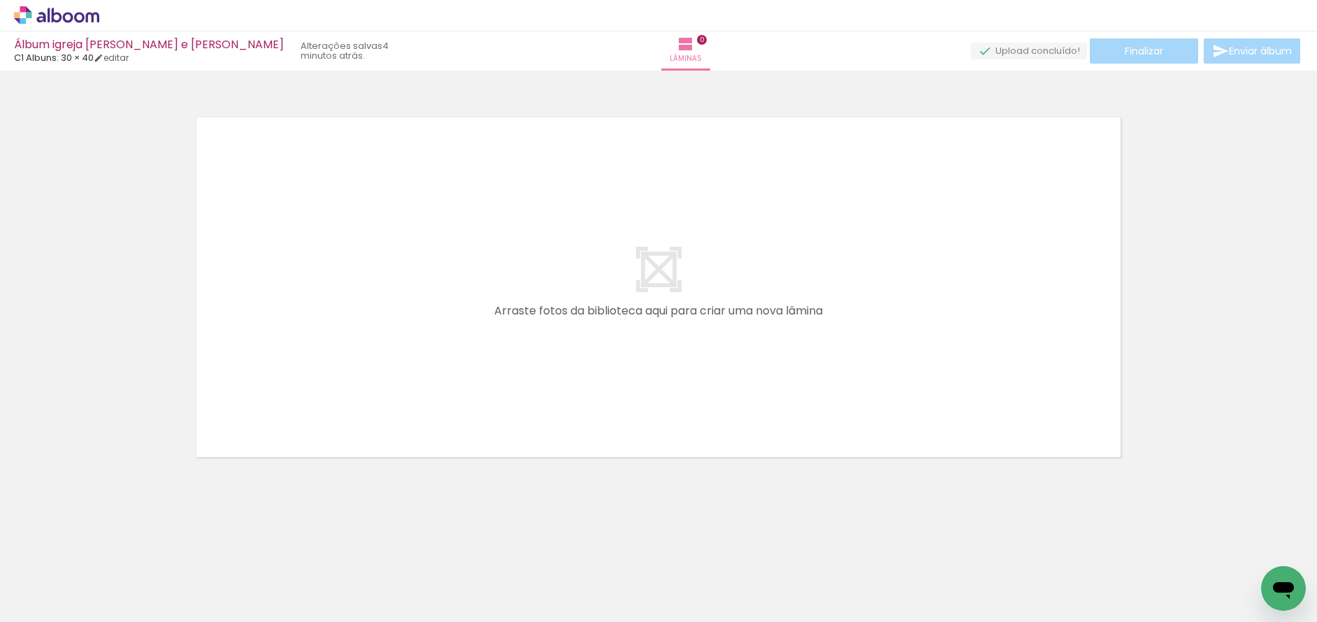
click at [841, 548] on iron-icon at bounding box center [837, 547] width 15 height 15
drag, startPoint x: 392, startPoint y: 618, endPoint x: 444, endPoint y: 620, distance: 51.8
click at [115, 620] on iron-horizontal-list at bounding box center [101, 578] width 28 height 87
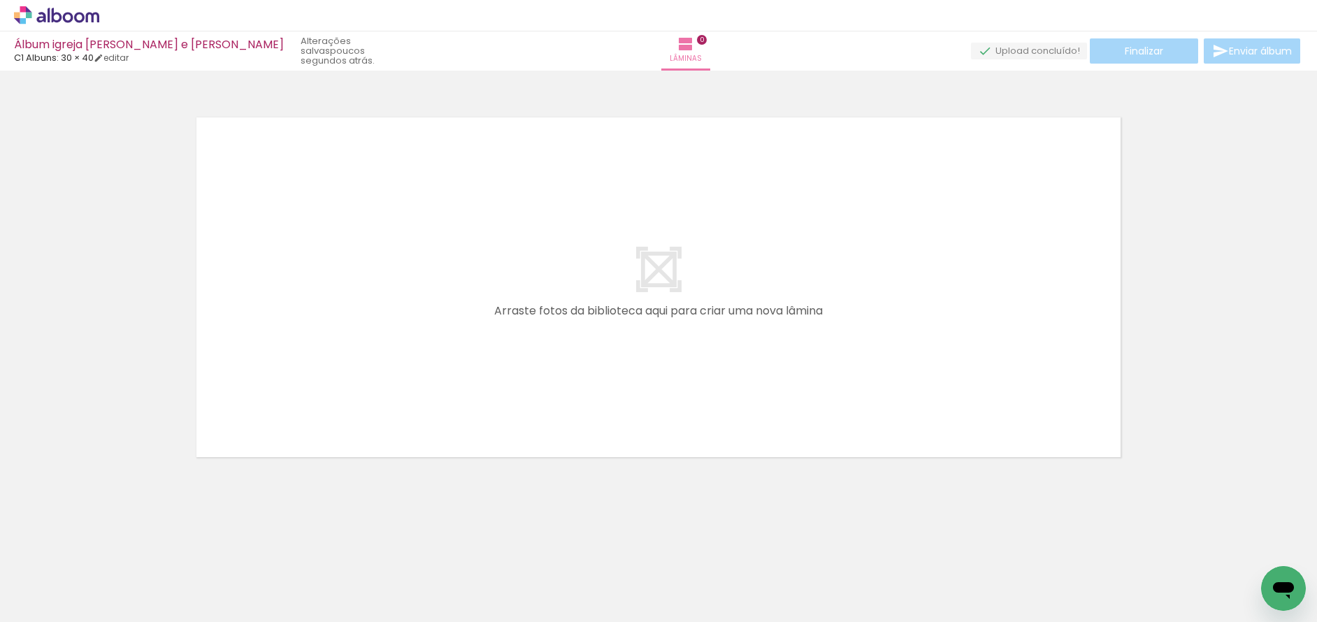
click at [362, 548] on iron-icon at bounding box center [356, 547] width 15 height 15
click at [364, 548] on iron-icon at bounding box center [356, 547] width 15 height 15
click at [52, 15] on icon at bounding box center [57, 15] width 10 height 15
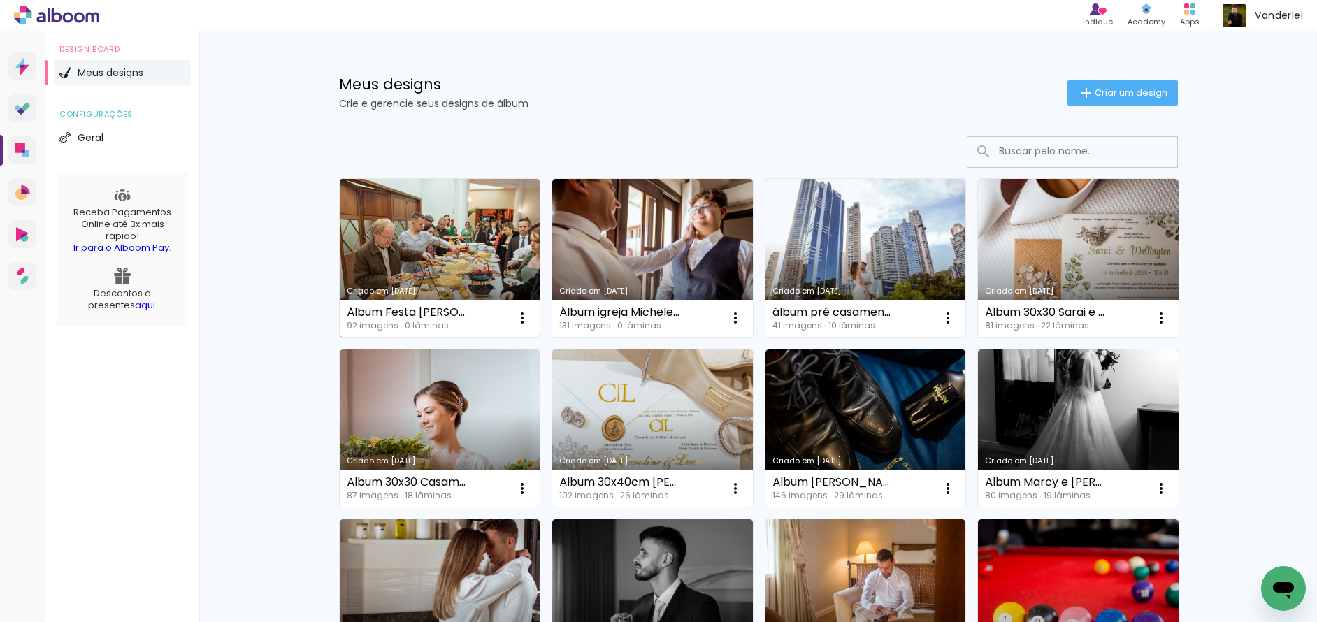
click at [458, 241] on link "Criado em [DATE]" at bounding box center [440, 258] width 201 height 158
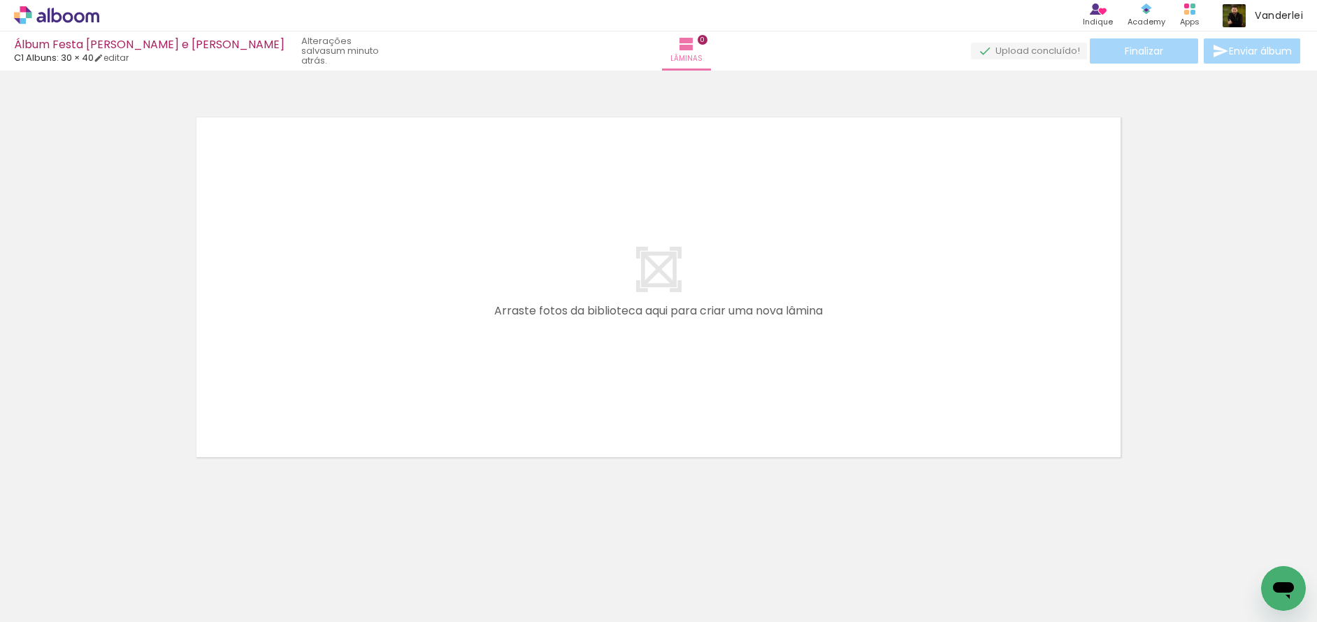
scroll to position [0, 1132]
drag, startPoint x: 231, startPoint y: 618, endPoint x: 745, endPoint y: 617, distance: 514.0
click at [115, 617] on iron-horizontal-list at bounding box center [101, 578] width 28 height 87
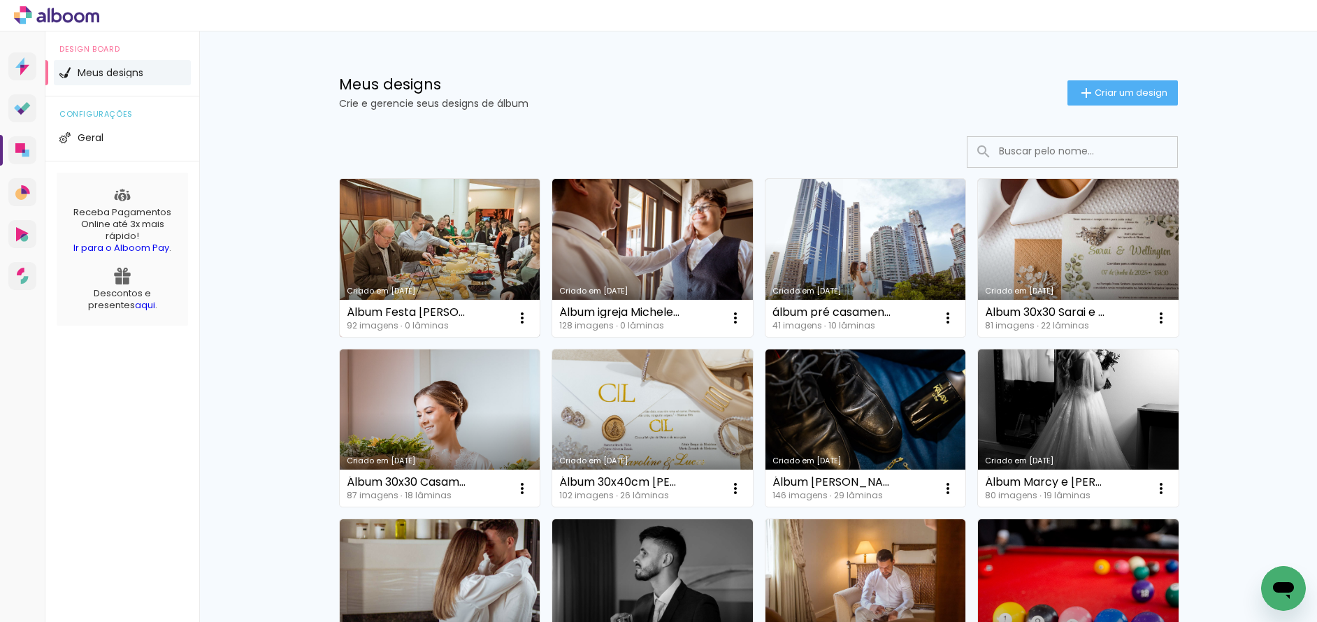
click at [426, 234] on link "Criado em [DATE]" at bounding box center [440, 258] width 201 height 158
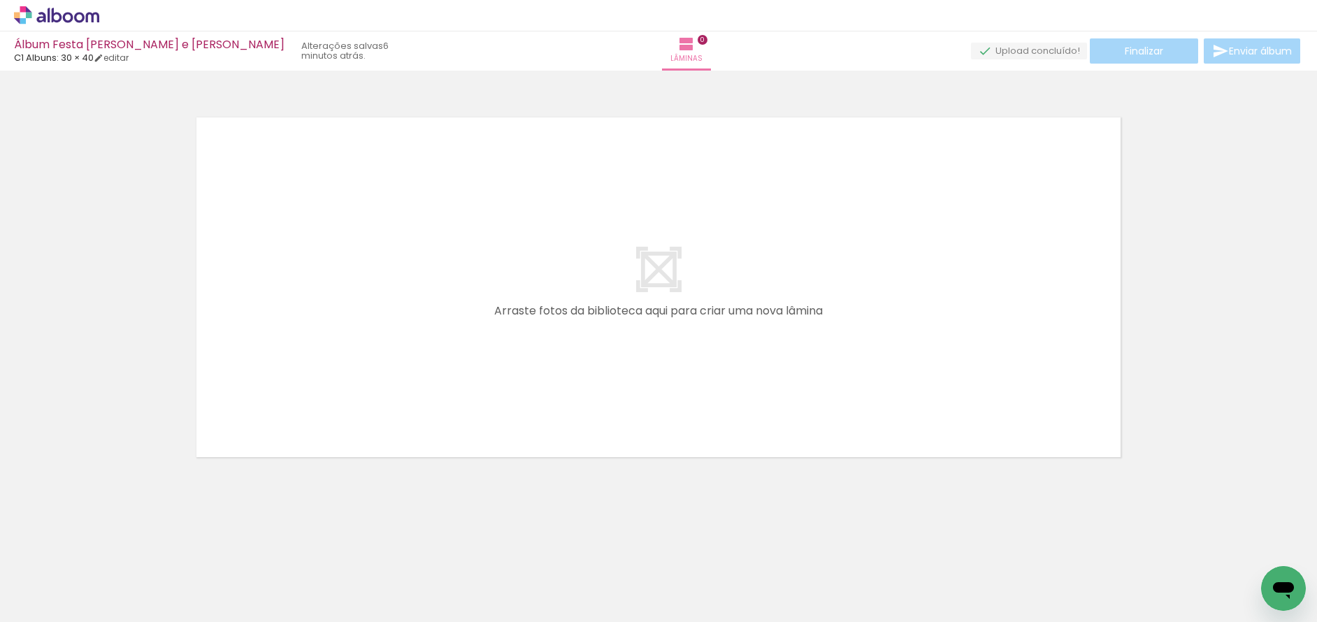
click at [73, 19] on icon at bounding box center [56, 15] width 85 height 18
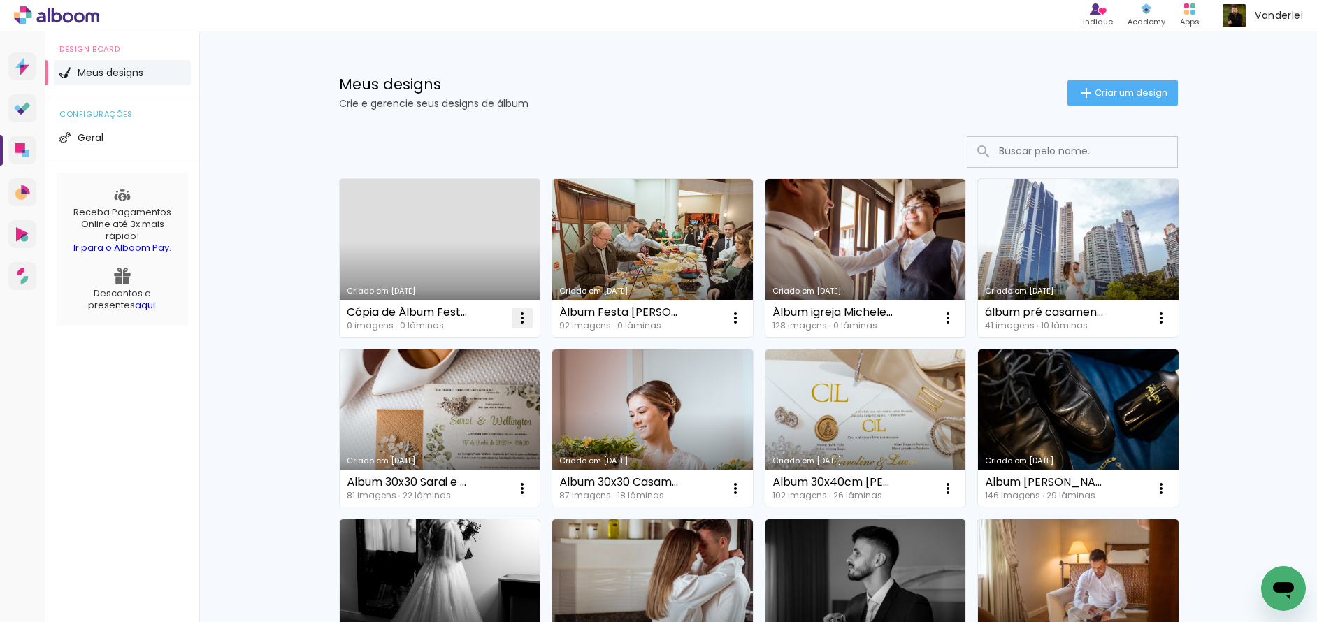
click at [515, 322] on iron-icon at bounding box center [522, 318] width 17 height 17
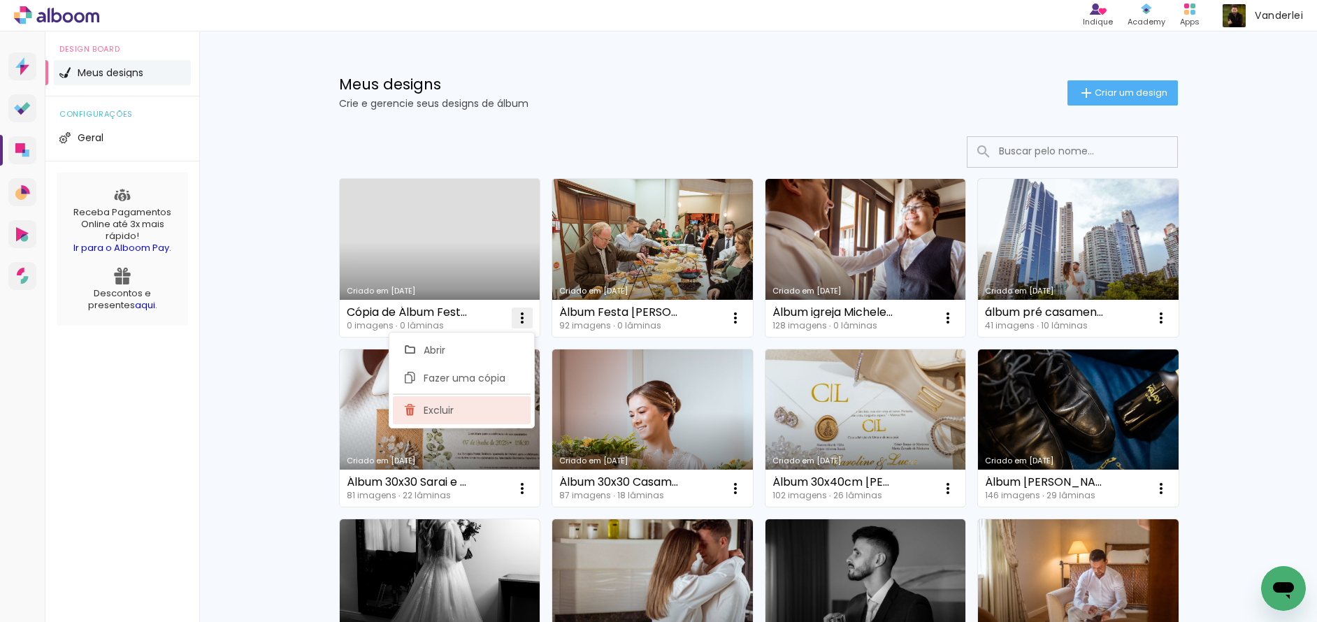
click at [464, 410] on paper-item "Excluir" at bounding box center [462, 410] width 138 height 28
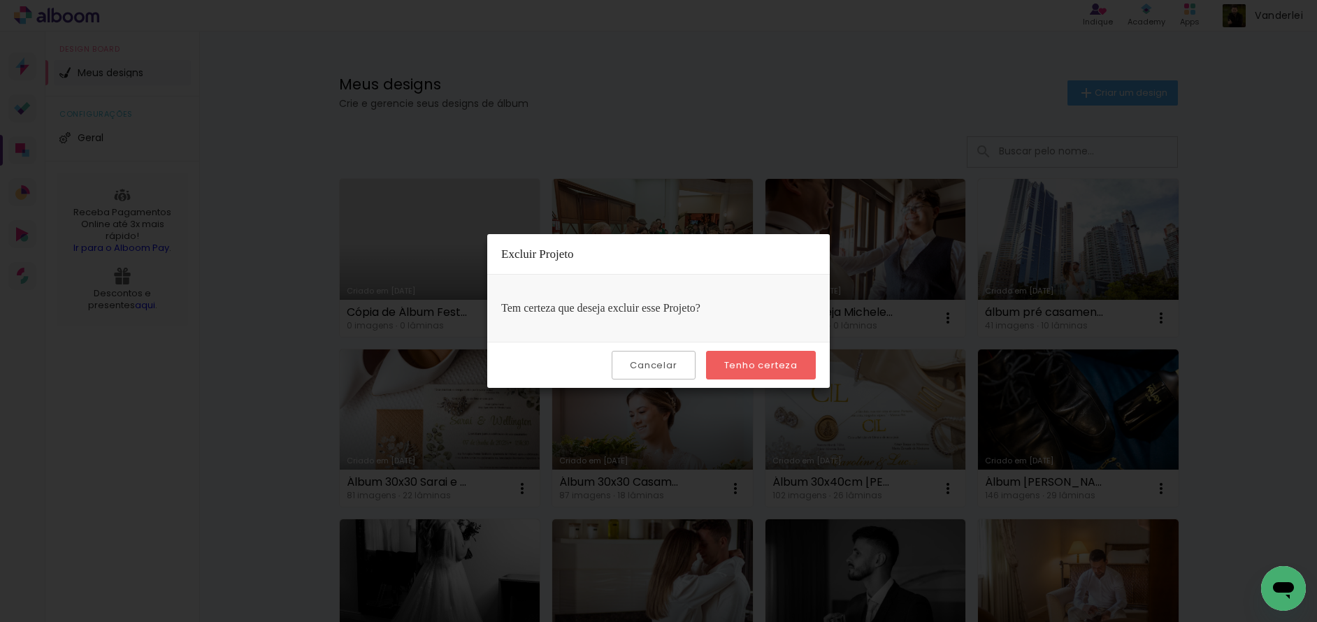
click at [0, 0] on slot "Tenho certeza" at bounding box center [0, 0] width 0 height 0
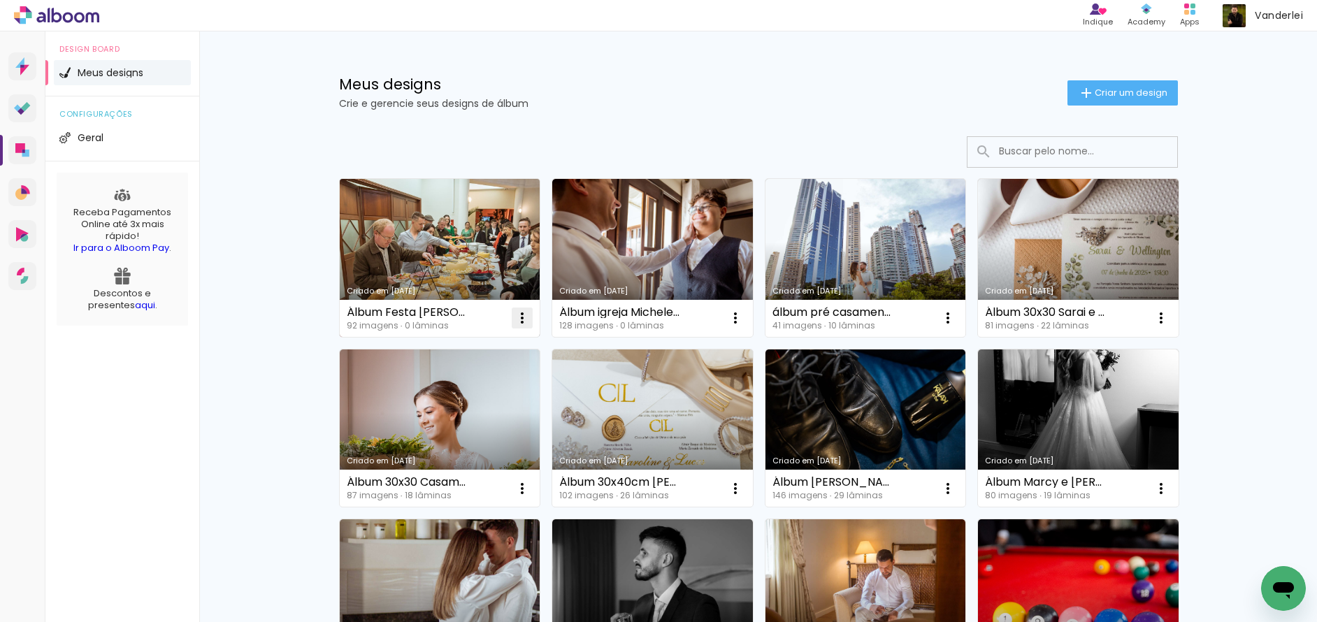
click at [514, 317] on iron-icon at bounding box center [522, 318] width 17 height 17
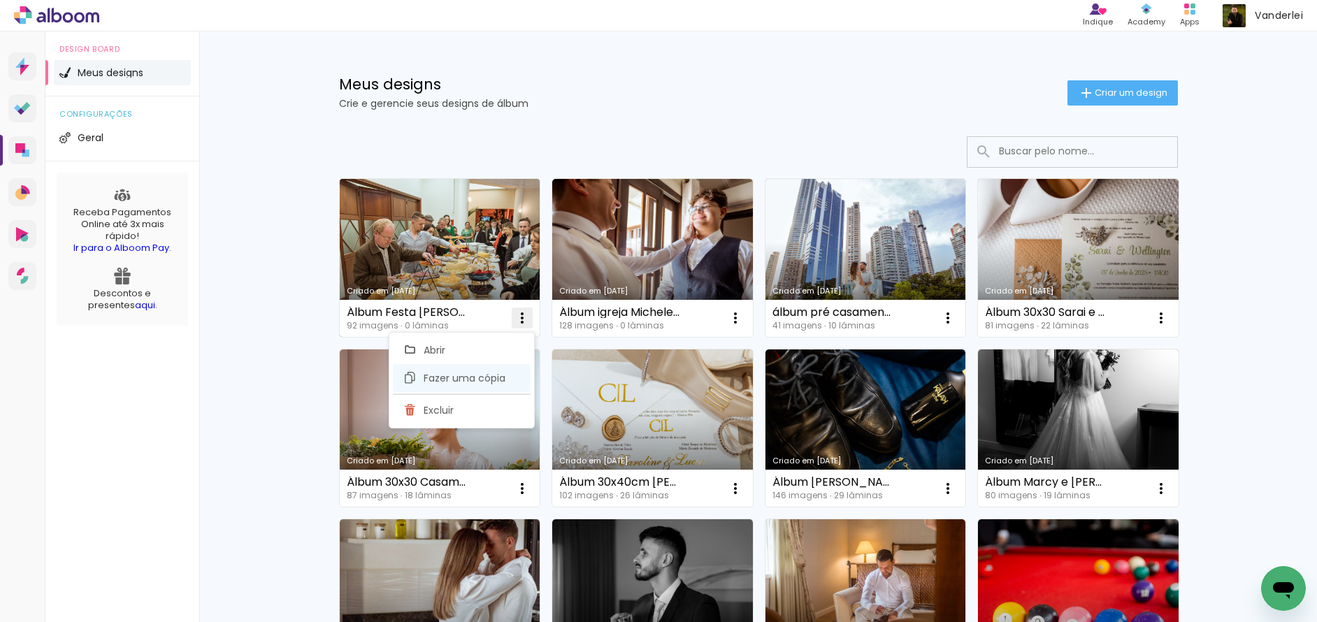
click at [503, 373] on span "Fazer uma cópia" at bounding box center [465, 378] width 82 height 10
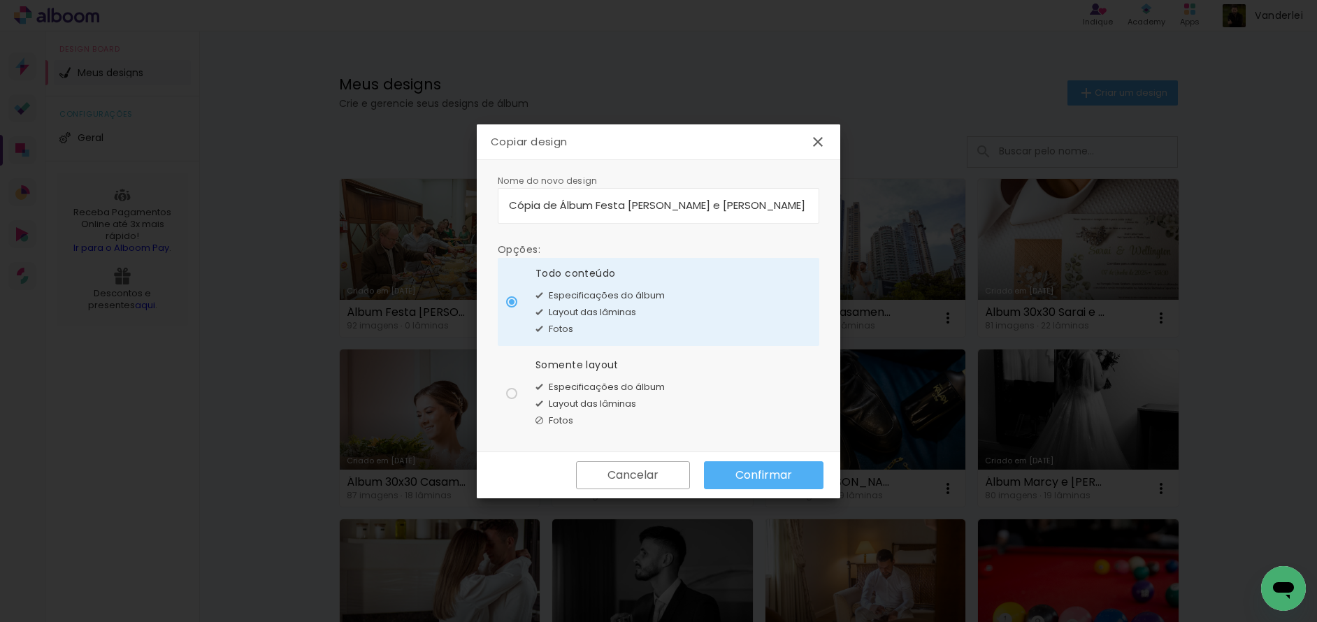
drag, startPoint x: 559, startPoint y: 206, endPoint x: 478, endPoint y: 197, distance: 82.2
click at [478, 197] on div "Nome do novo design Opções: Todo conteúdo Especificações do álbum Layout das lâ…" at bounding box center [659, 306] width 364 height 292
drag, startPoint x: 701, startPoint y: 208, endPoint x: 545, endPoint y: 209, distance: 155.9
click at [545, 209] on input "Álbum Festa [PERSON_NAME] e [PERSON_NAME]" at bounding box center [658, 205] width 299 height 16
type input "Álbum 30x40 Bia e [PERSON_NAME]"
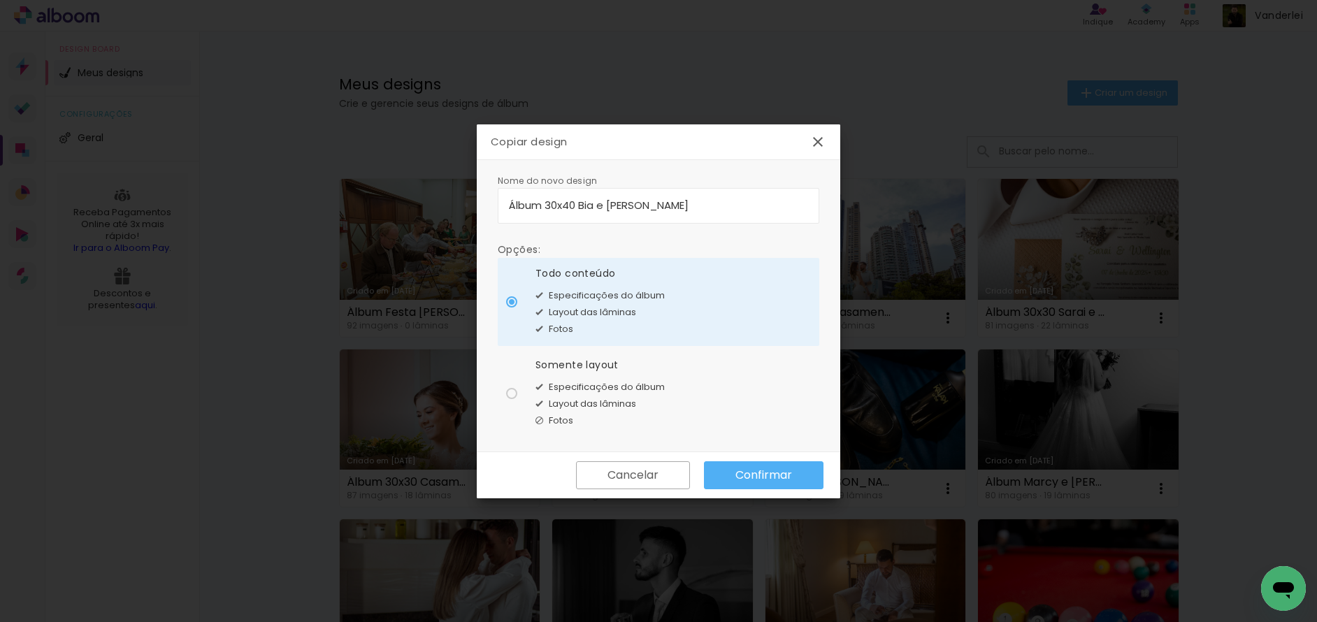
type paper-input "Álbum 30x40 Bia e [PERSON_NAME]"
click at [516, 395] on div at bounding box center [511, 393] width 11 height 11
type paper-radio-button "on"
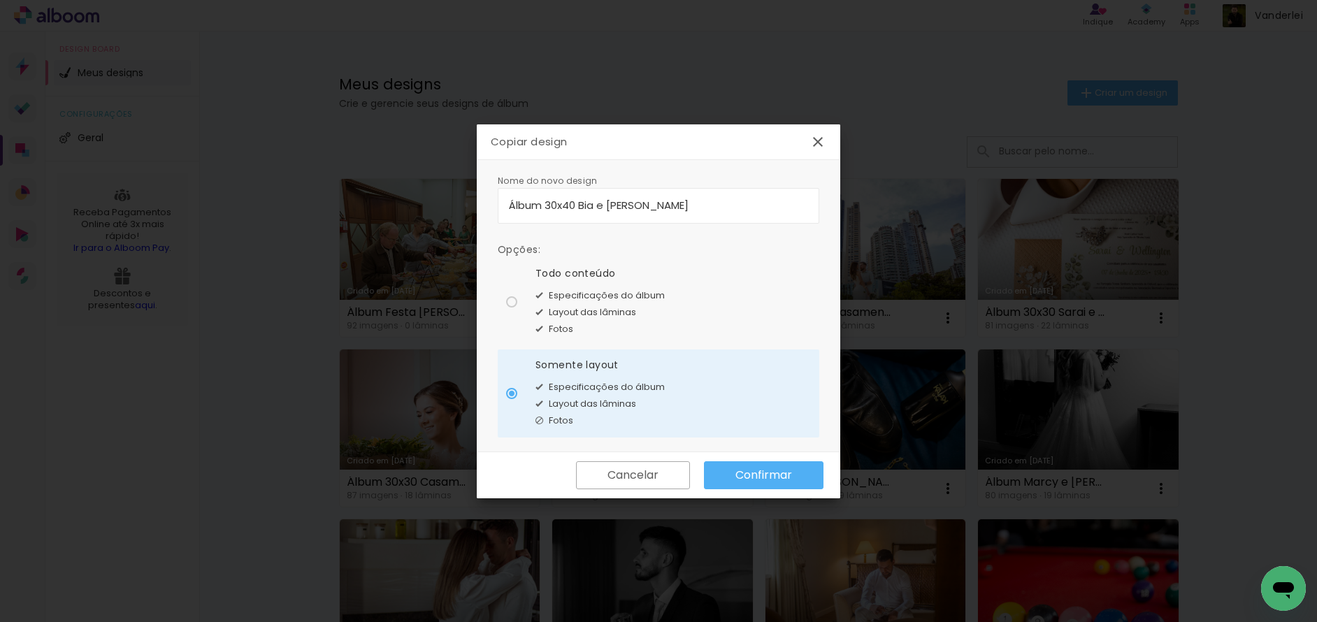
click at [0, 0] on slot "Confirmar" at bounding box center [0, 0] width 0 height 0
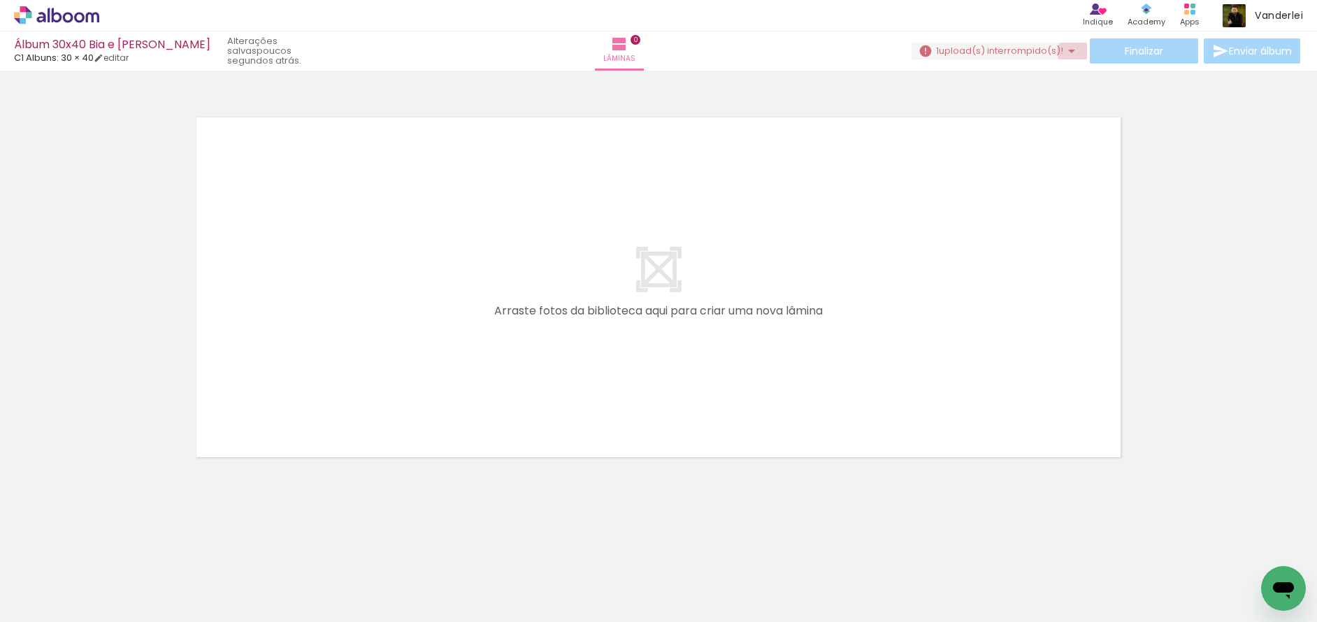
click at [1068, 52] on iron-icon at bounding box center [1072, 51] width 17 height 17
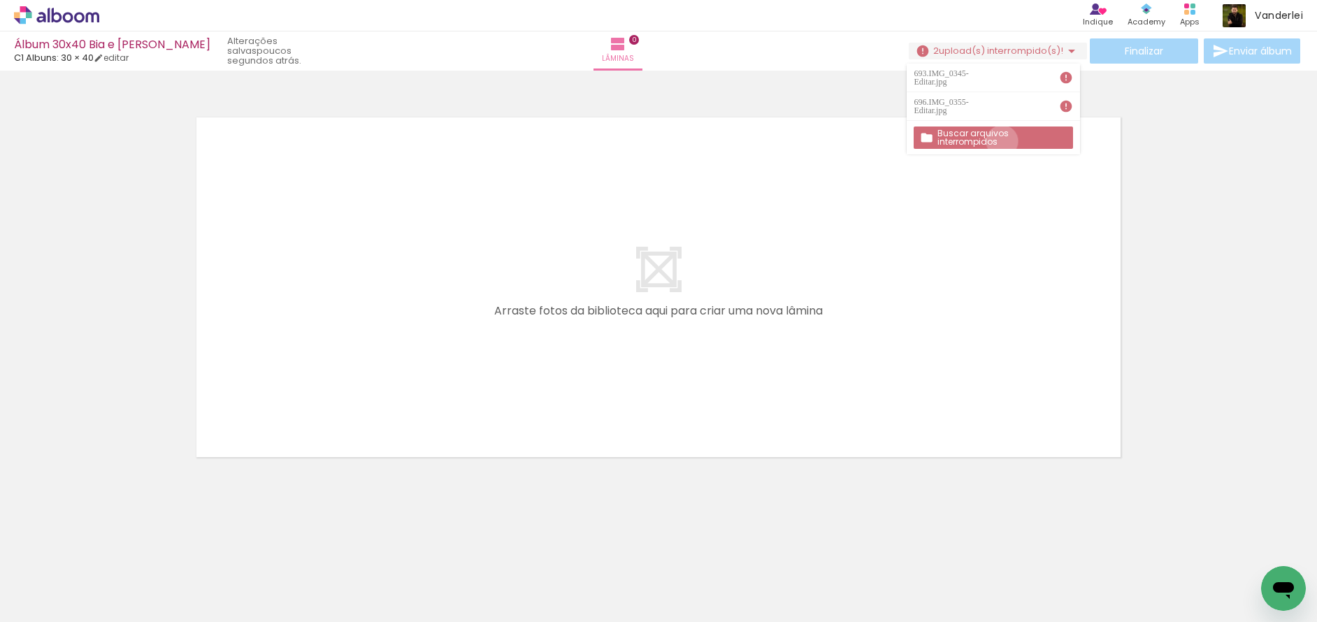
click at [0, 0] on slot "Buscar arquivos interrompidos" at bounding box center [0, 0] width 0 height 0
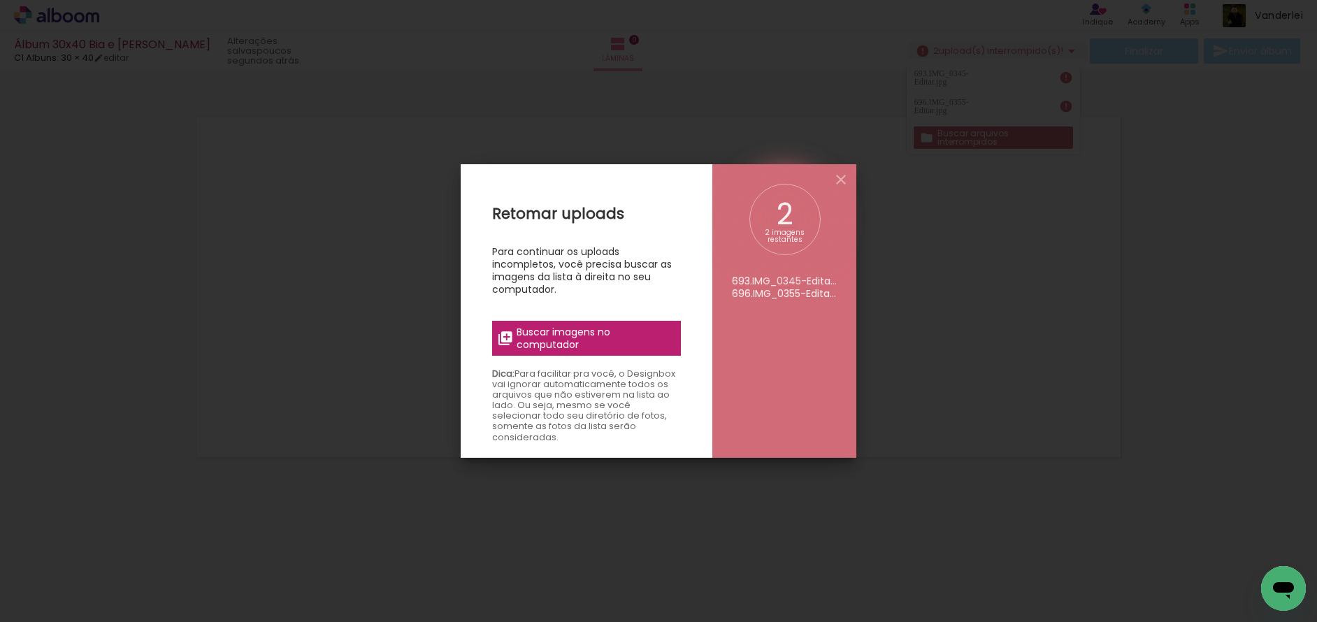
click at [529, 338] on span "Buscar imagens no computador" at bounding box center [595, 338] width 156 height 25
click at [0, 0] on input "file" at bounding box center [0, 0] width 0 height 0
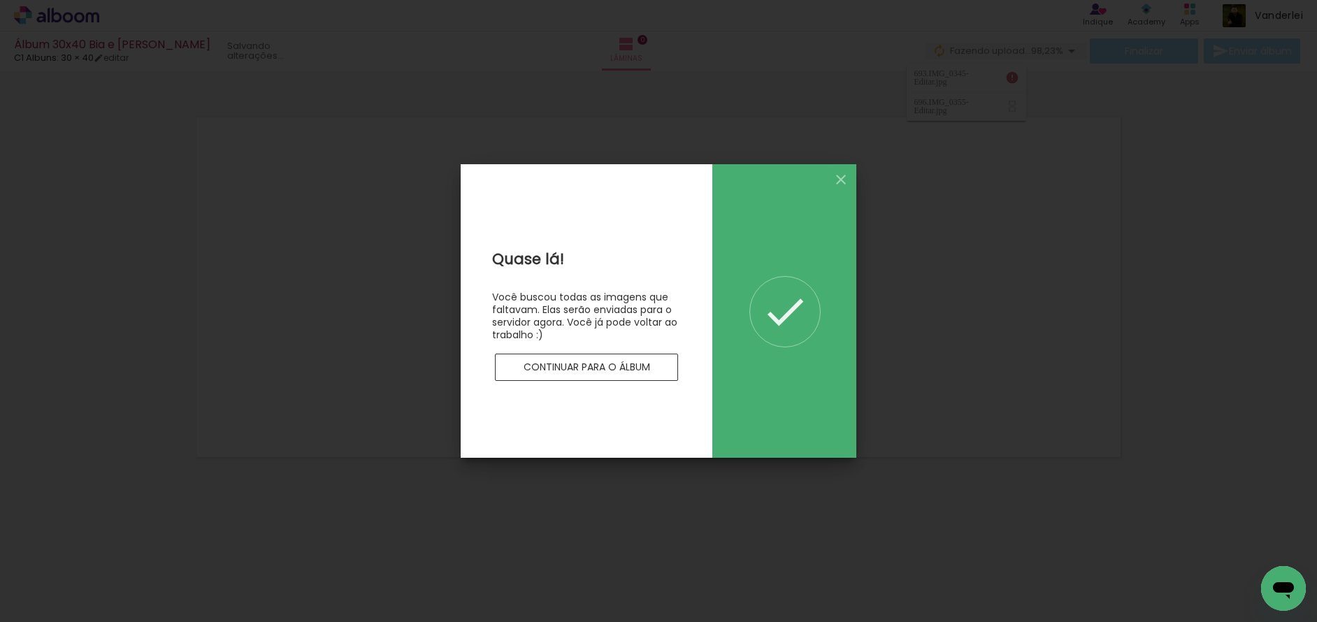
click at [0, 0] on slot "Continuar para o álbum" at bounding box center [0, 0] width 0 height 0
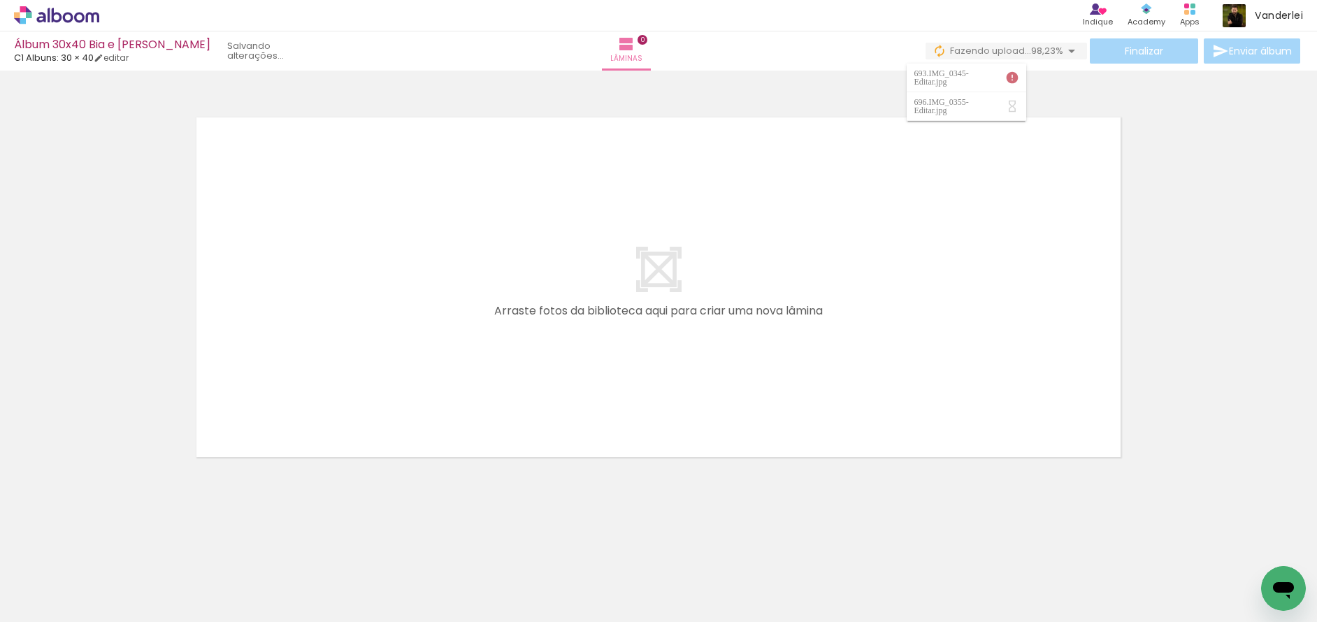
click at [43, 608] on span "Adicionar Fotos" at bounding box center [50, 603] width 42 height 15
click at [0, 0] on input "file" at bounding box center [0, 0] width 0 height 0
click at [952, 51] on span "upload(s) interrompido(s)!" at bounding box center [1001, 50] width 124 height 13
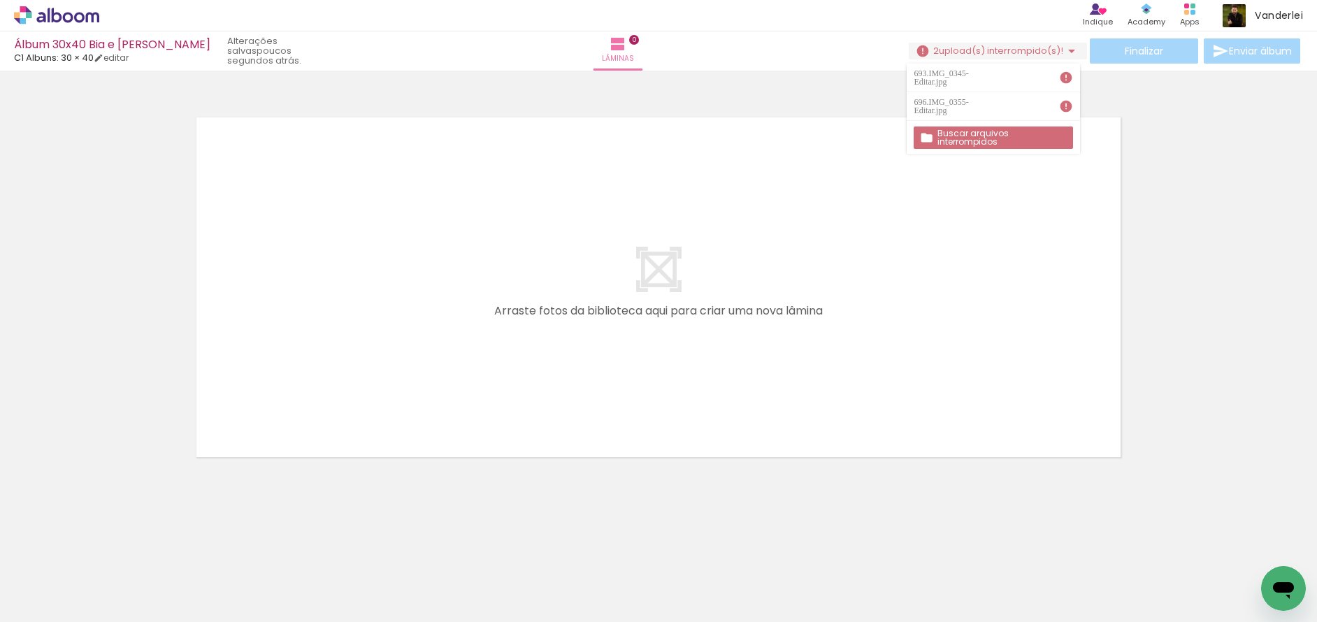
click at [1068, 50] on iron-icon at bounding box center [1072, 51] width 17 height 17
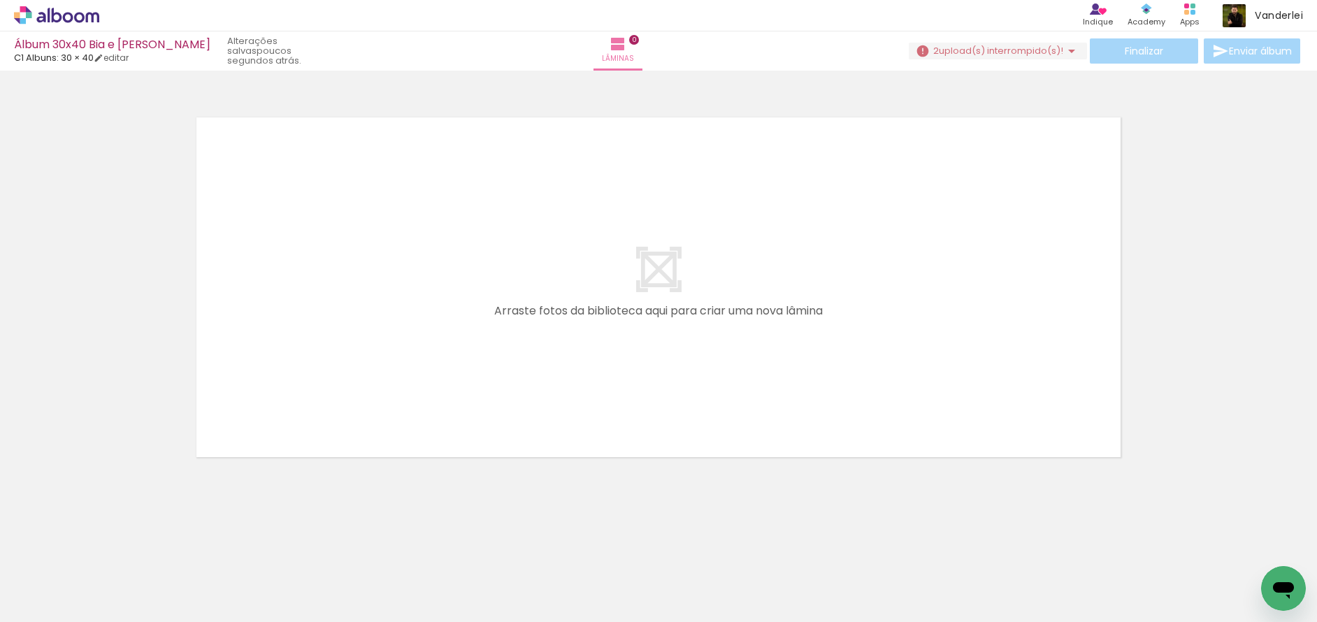
click at [47, 601] on span "Adicionar Fotos" at bounding box center [50, 603] width 42 height 15
click at [0, 0] on input "file" at bounding box center [0, 0] width 0 height 0
click at [1066, 50] on iron-icon at bounding box center [1072, 51] width 17 height 17
click at [1148, 106] on div at bounding box center [658, 270] width 1317 height 388
click at [1069, 49] on iron-icon at bounding box center [1072, 51] width 17 height 17
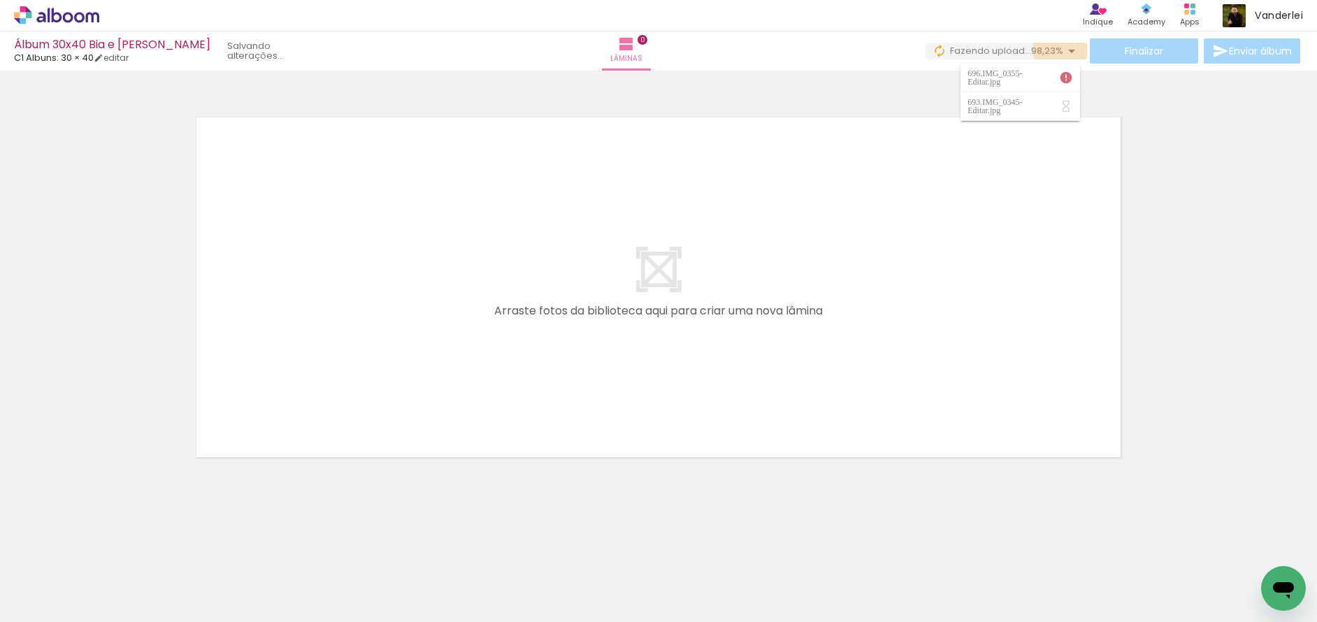
click at [1069, 49] on iron-icon at bounding box center [1072, 51] width 17 height 17
click at [1024, 64] on div "Álbum 30x40 Bia e Rodolfo C1 Albuns: 30 × 40 editar poucos segundos atrás. Lâmi…" at bounding box center [658, 35] width 1317 height 71
click at [1031, 50] on span "upload(s) interrompido(s)!" at bounding box center [1001, 50] width 124 height 13
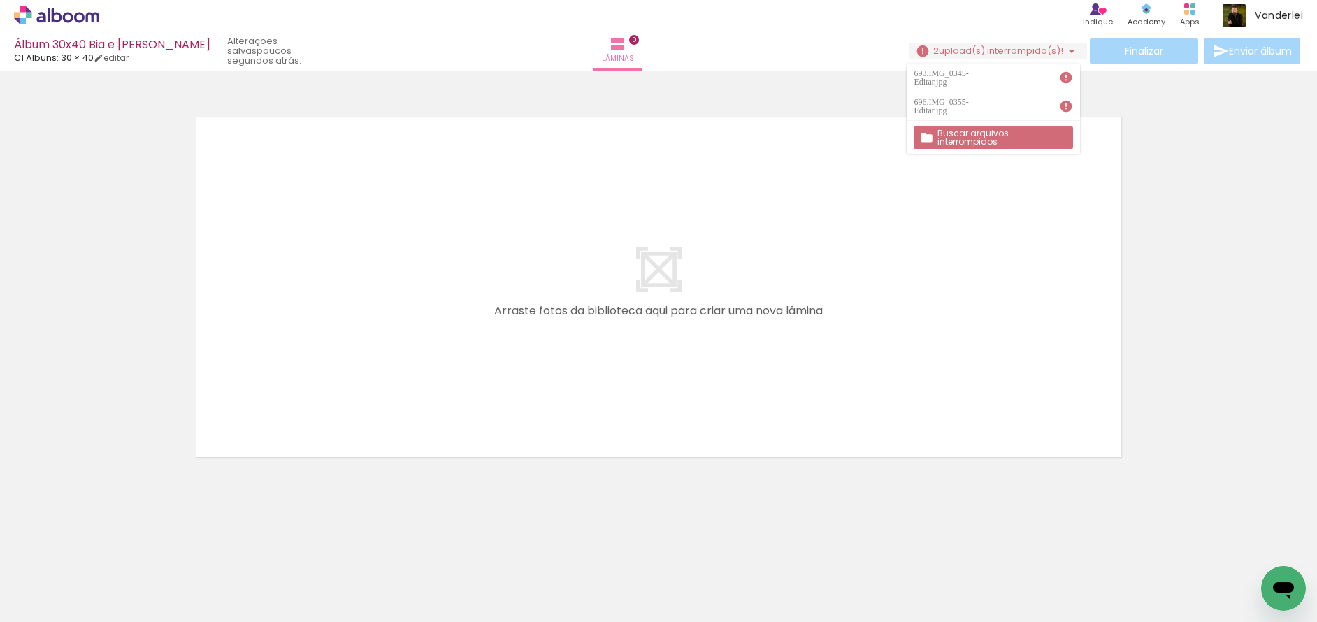
click at [1153, 136] on div at bounding box center [658, 270] width 1317 height 388
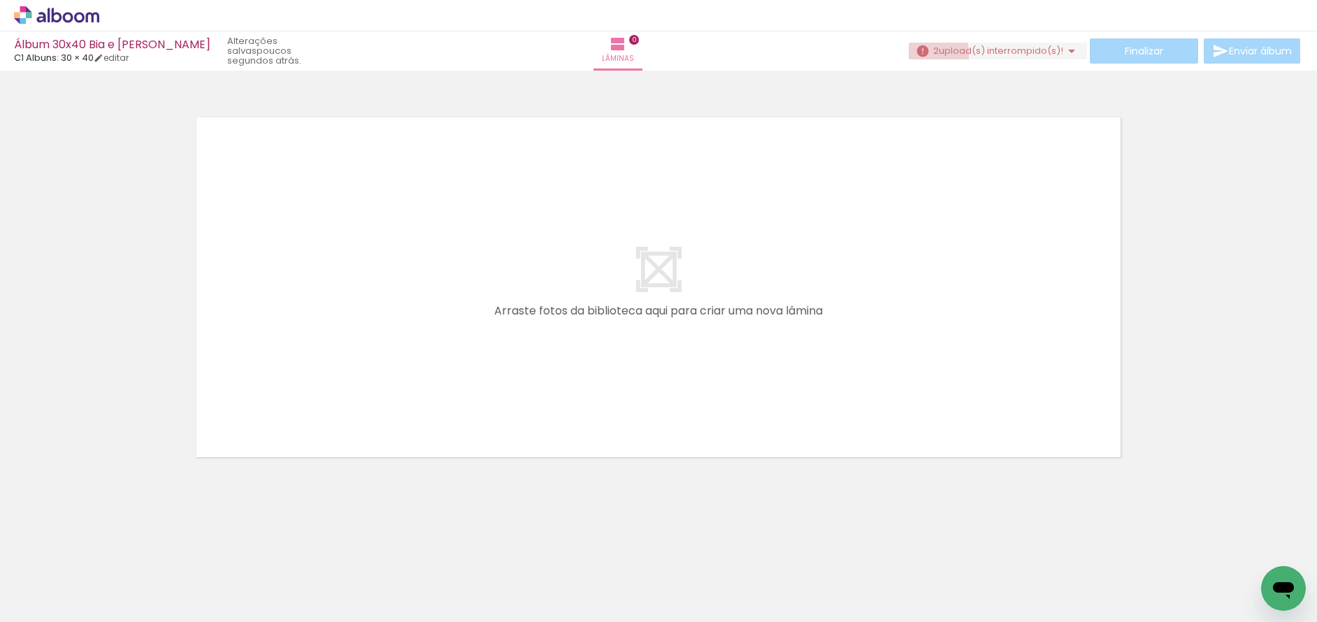
click at [917, 53] on iron-icon at bounding box center [923, 51] width 14 height 14
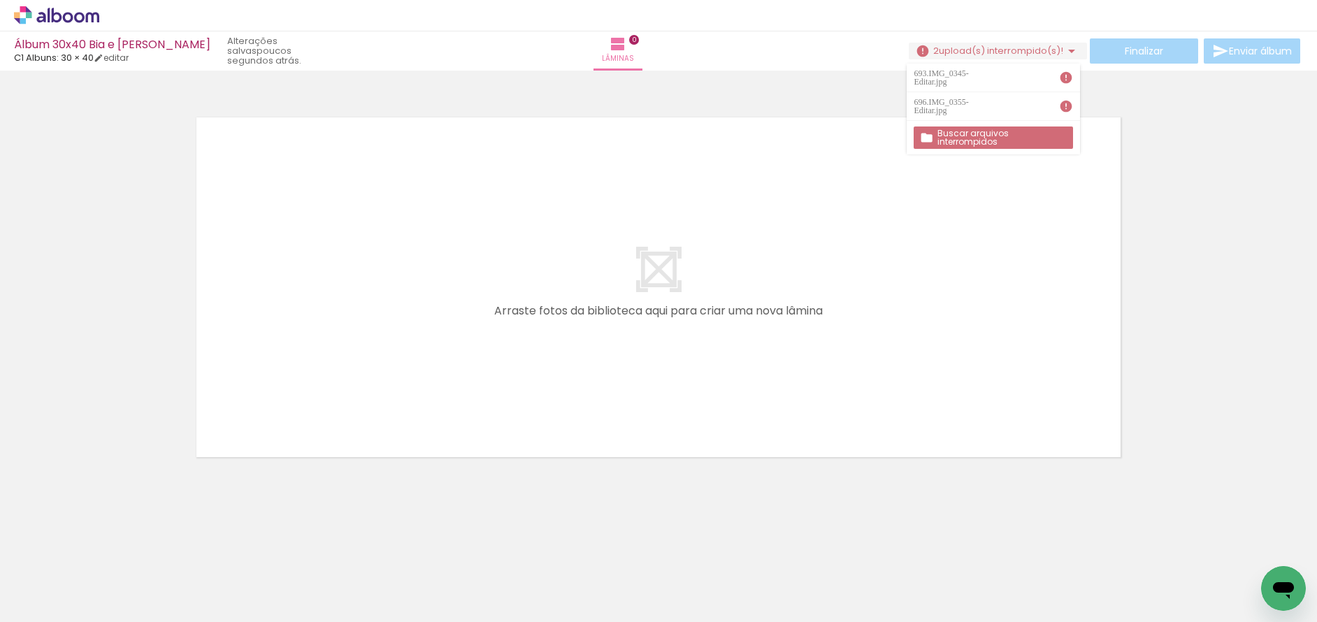
click at [961, 137] on paper-button "Buscar arquivos interrompidos" at bounding box center [993, 138] width 159 height 22
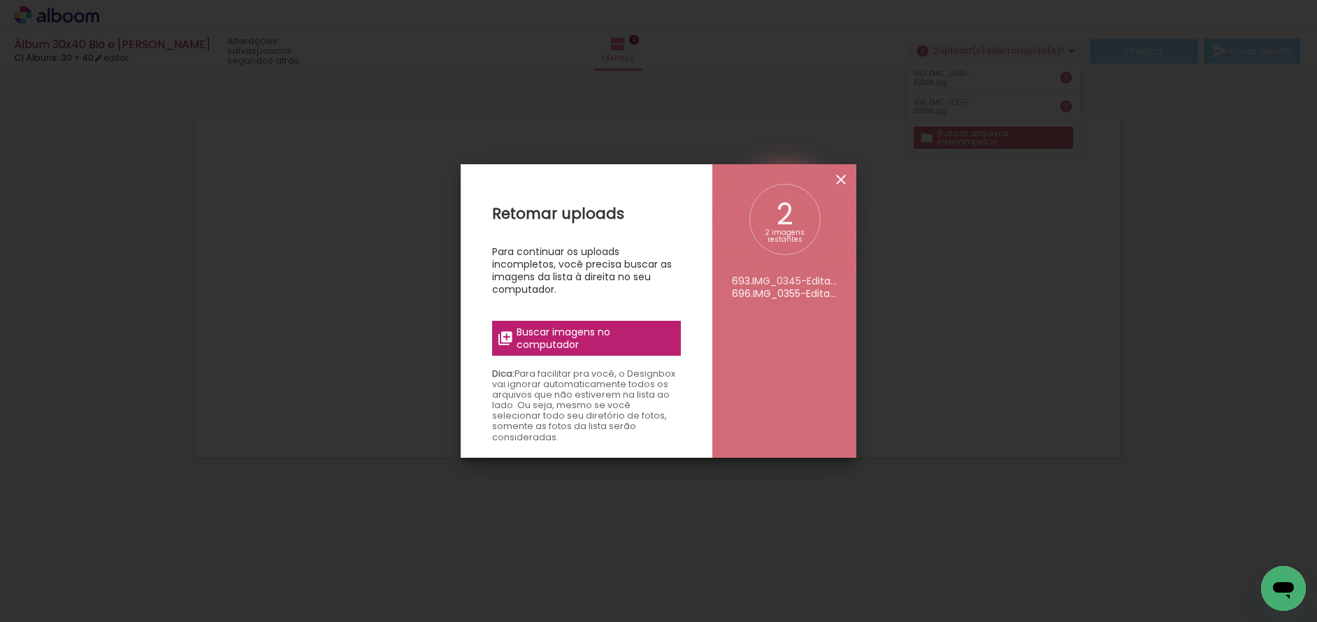
click at [837, 182] on iron-icon at bounding box center [841, 179] width 17 height 17
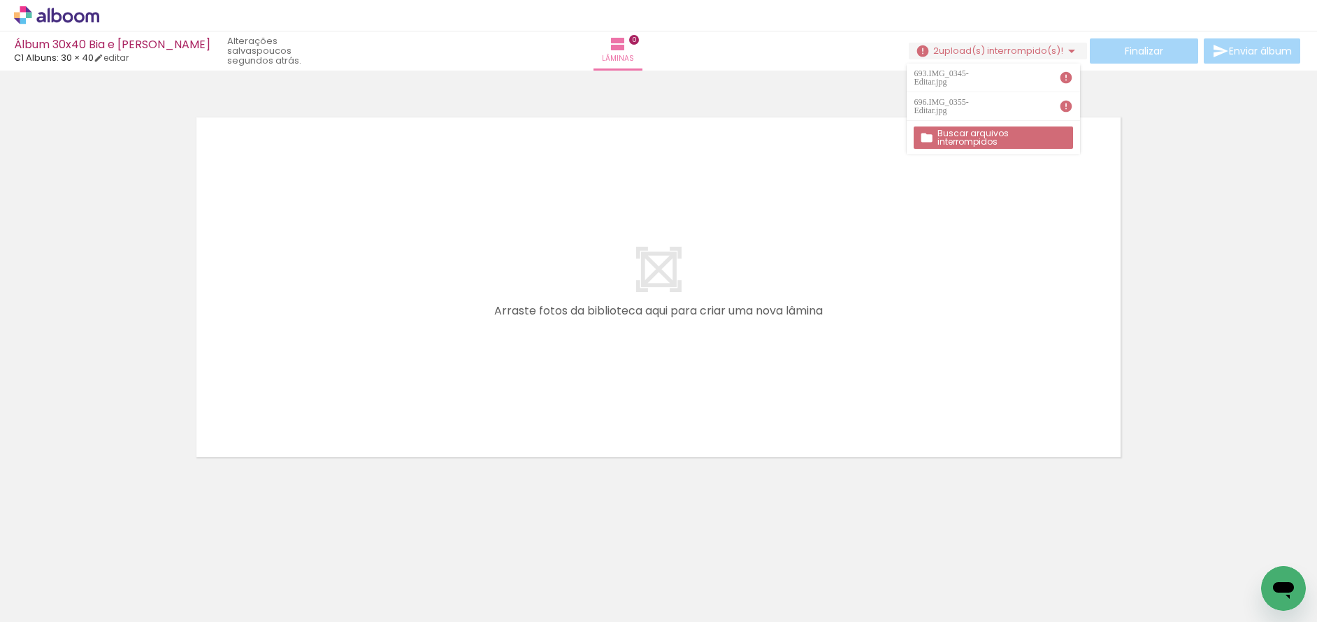
drag, startPoint x: 1138, startPoint y: 194, endPoint x: 1122, endPoint y: 200, distance: 17.3
click at [1136, 193] on div at bounding box center [658, 270] width 1317 height 388
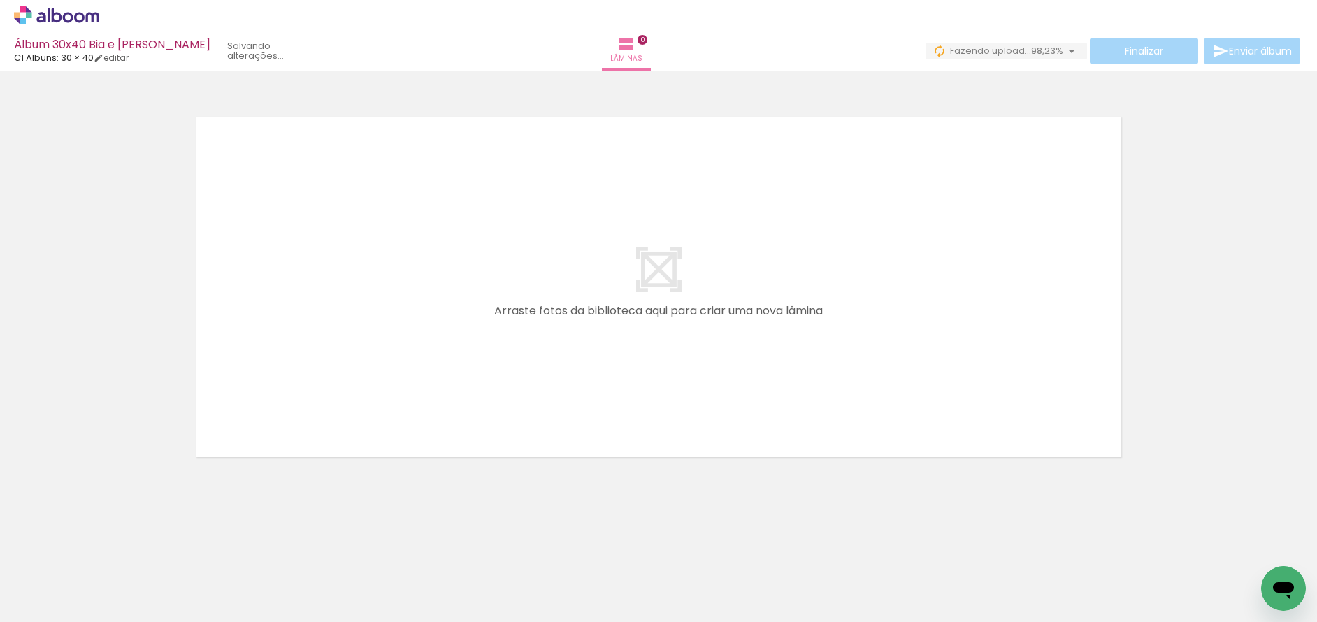
click at [1066, 51] on iron-icon at bounding box center [1072, 51] width 17 height 17
click at [115, 615] on iron-horizontal-list at bounding box center [101, 578] width 28 height 87
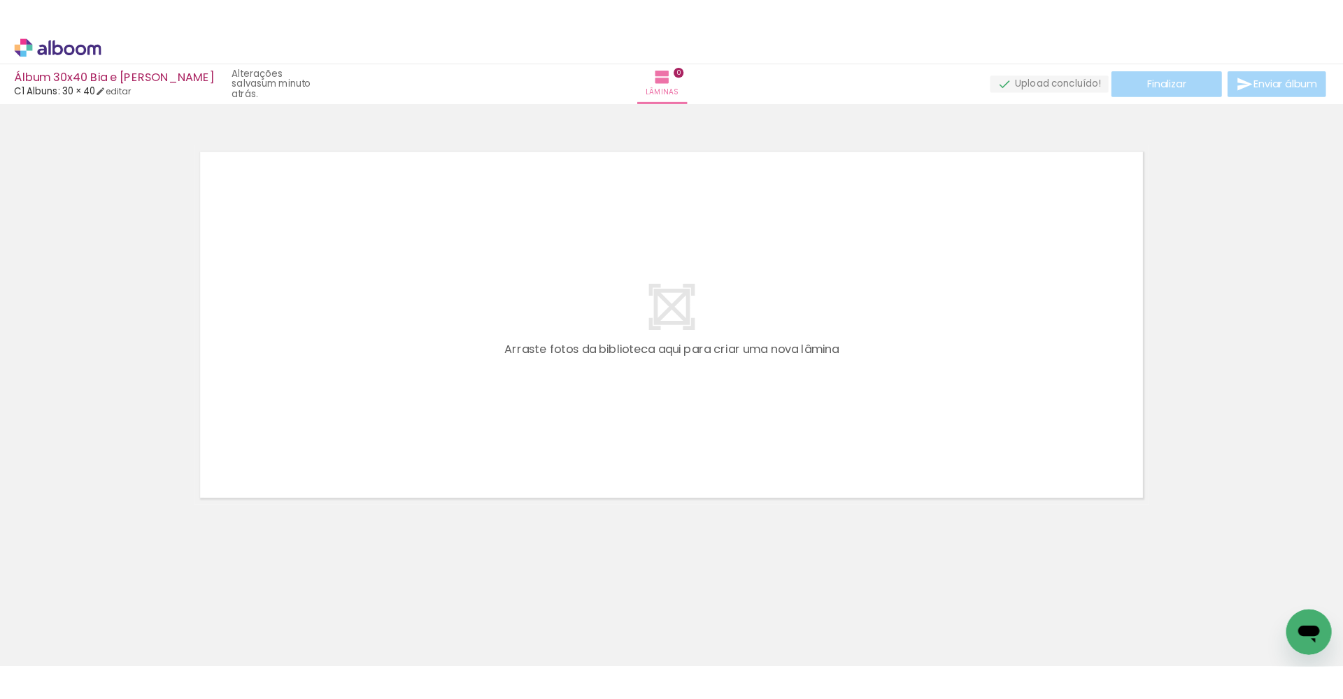
scroll to position [0, 7637]
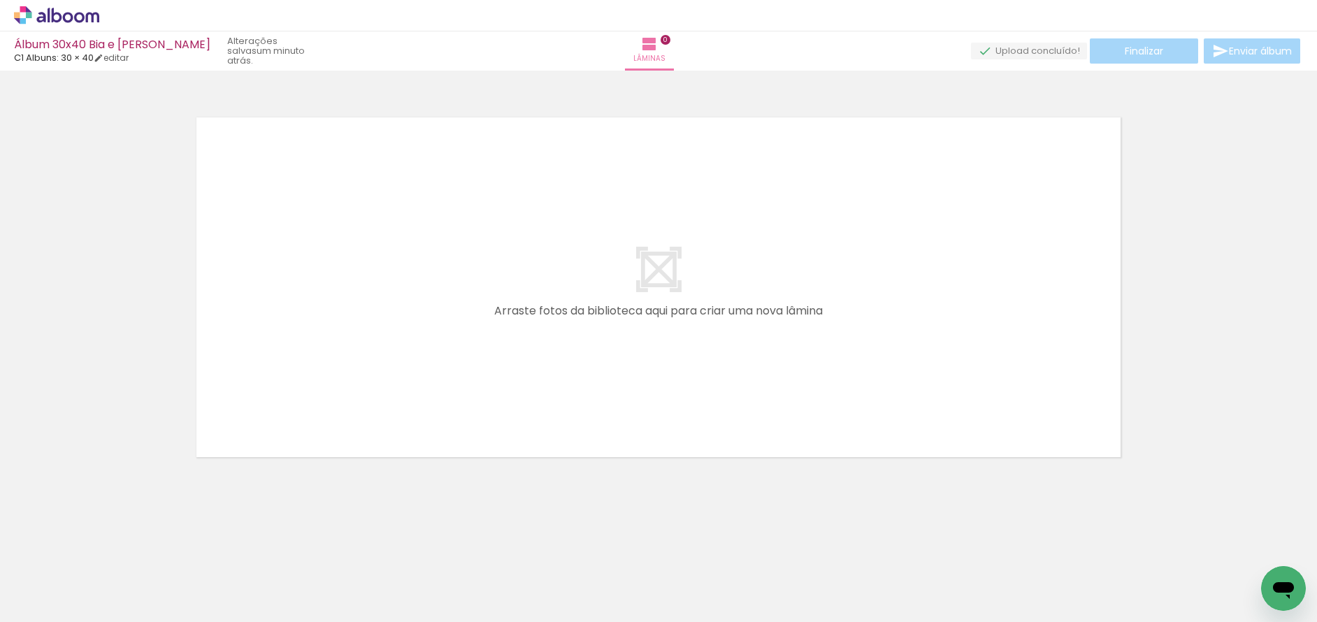
click at [1259, 566] on div at bounding box center [1274, 575] width 69 height 46
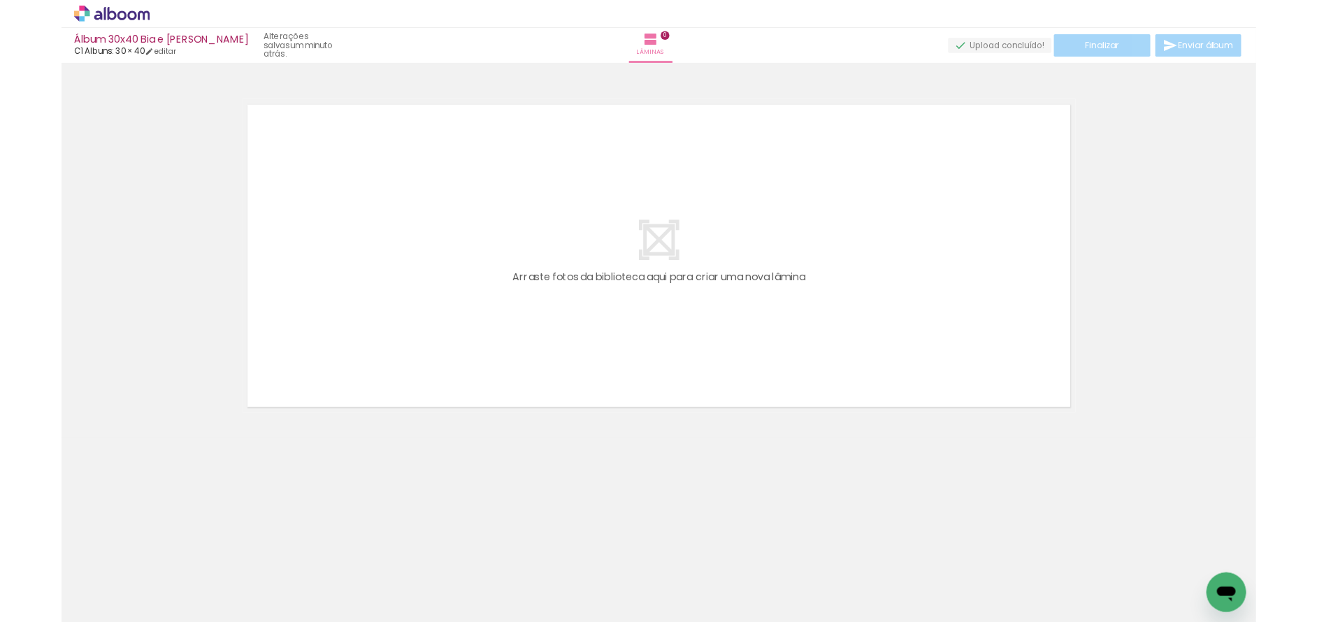
scroll to position [0, 4314]
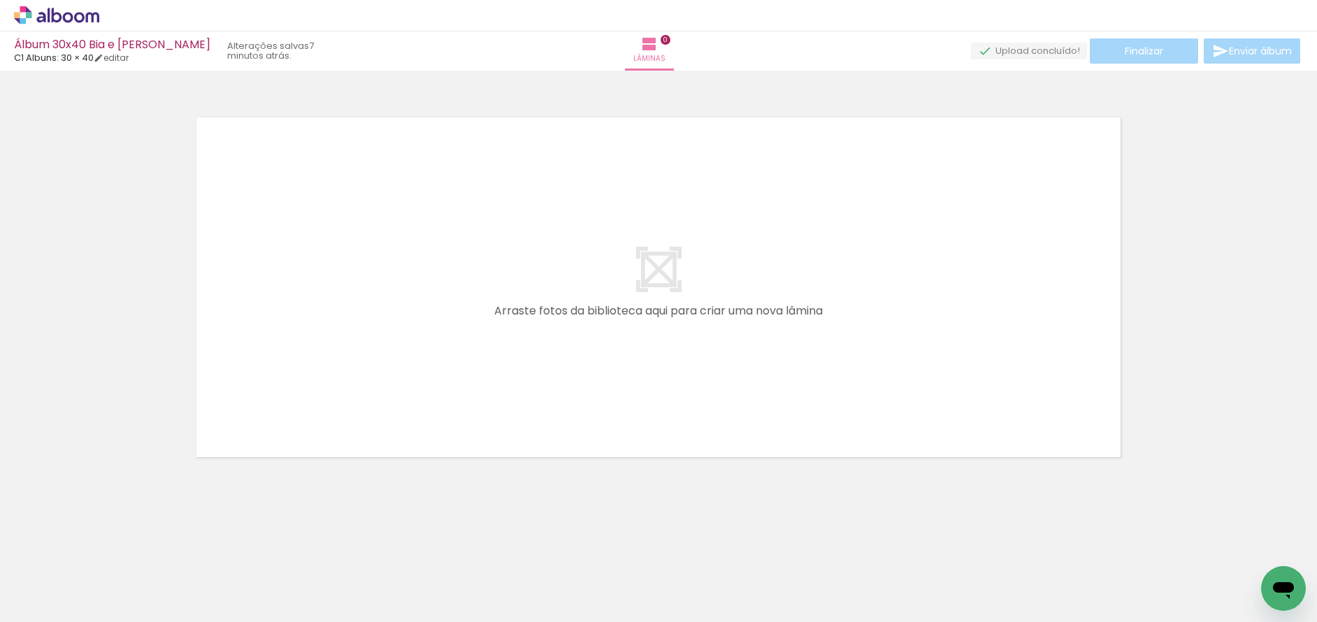
click at [94, 17] on icon at bounding box center [56, 15] width 85 height 18
